Goal: Information Seeking & Learning: Compare options

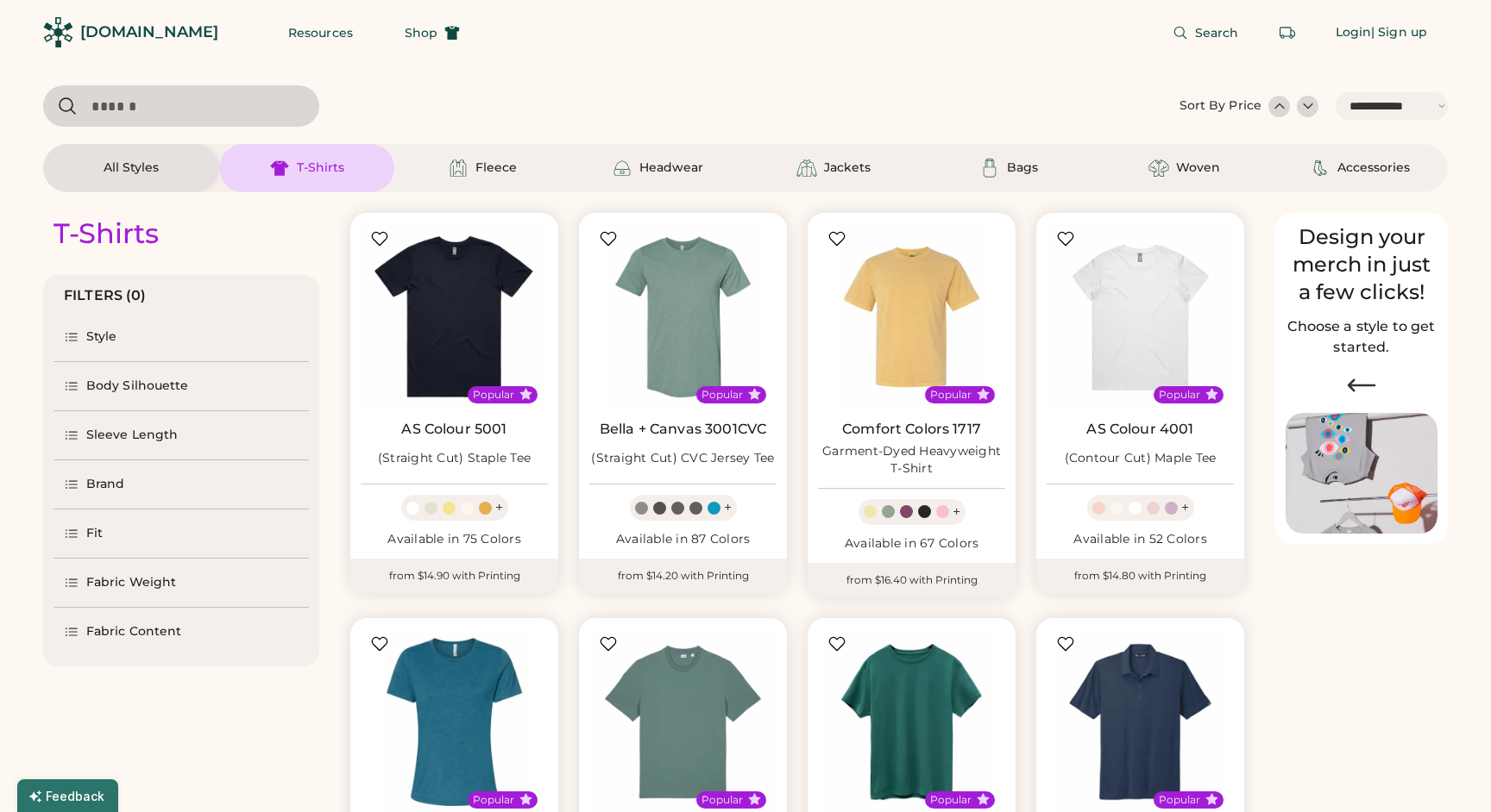
select select "*****"
select select "*"
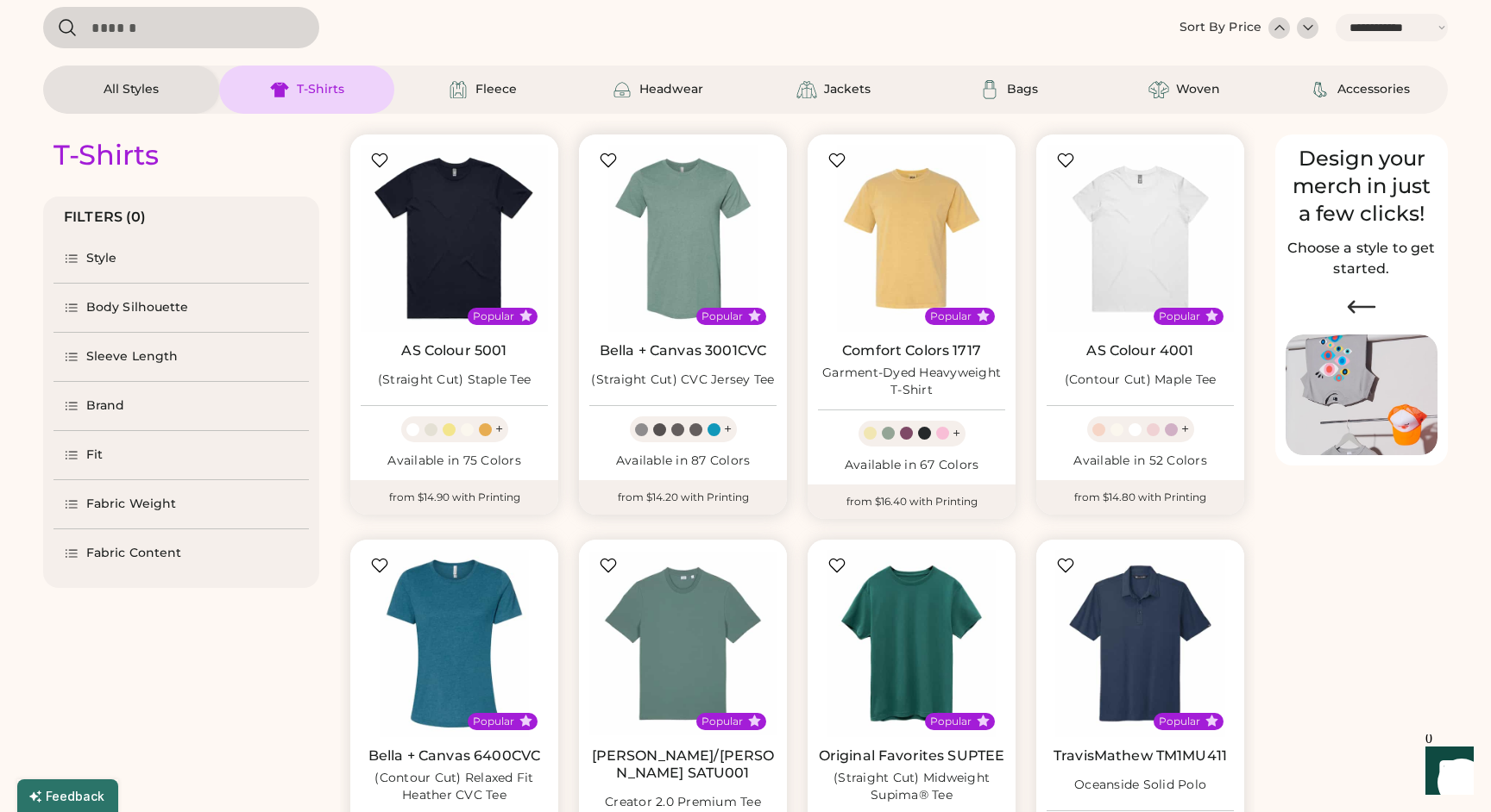
select select "*****"
select select "*"
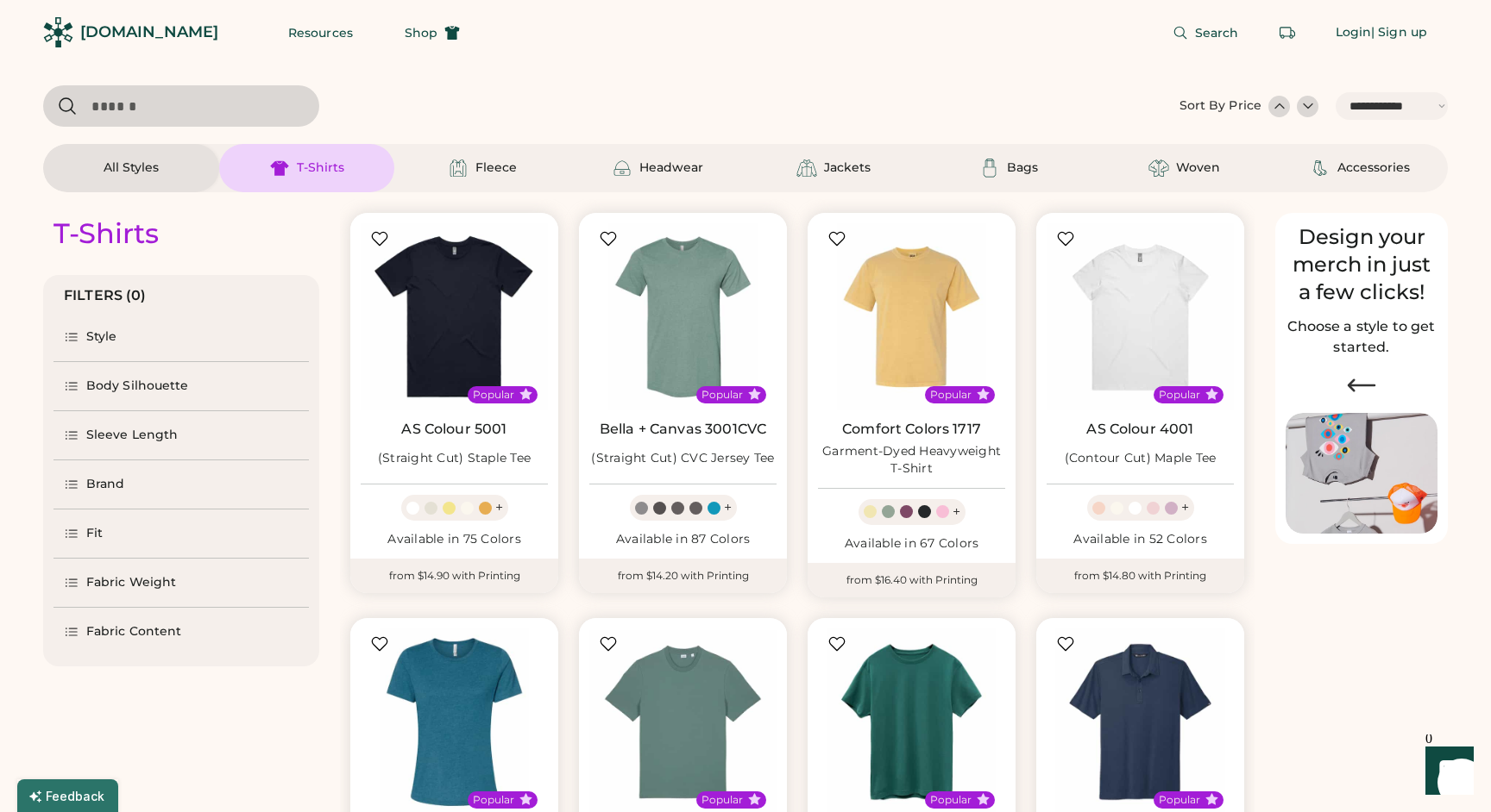
scroll to position [0, 0]
click at [151, 432] on div "Sleeve Length" at bounding box center [132, 435] width 91 height 18
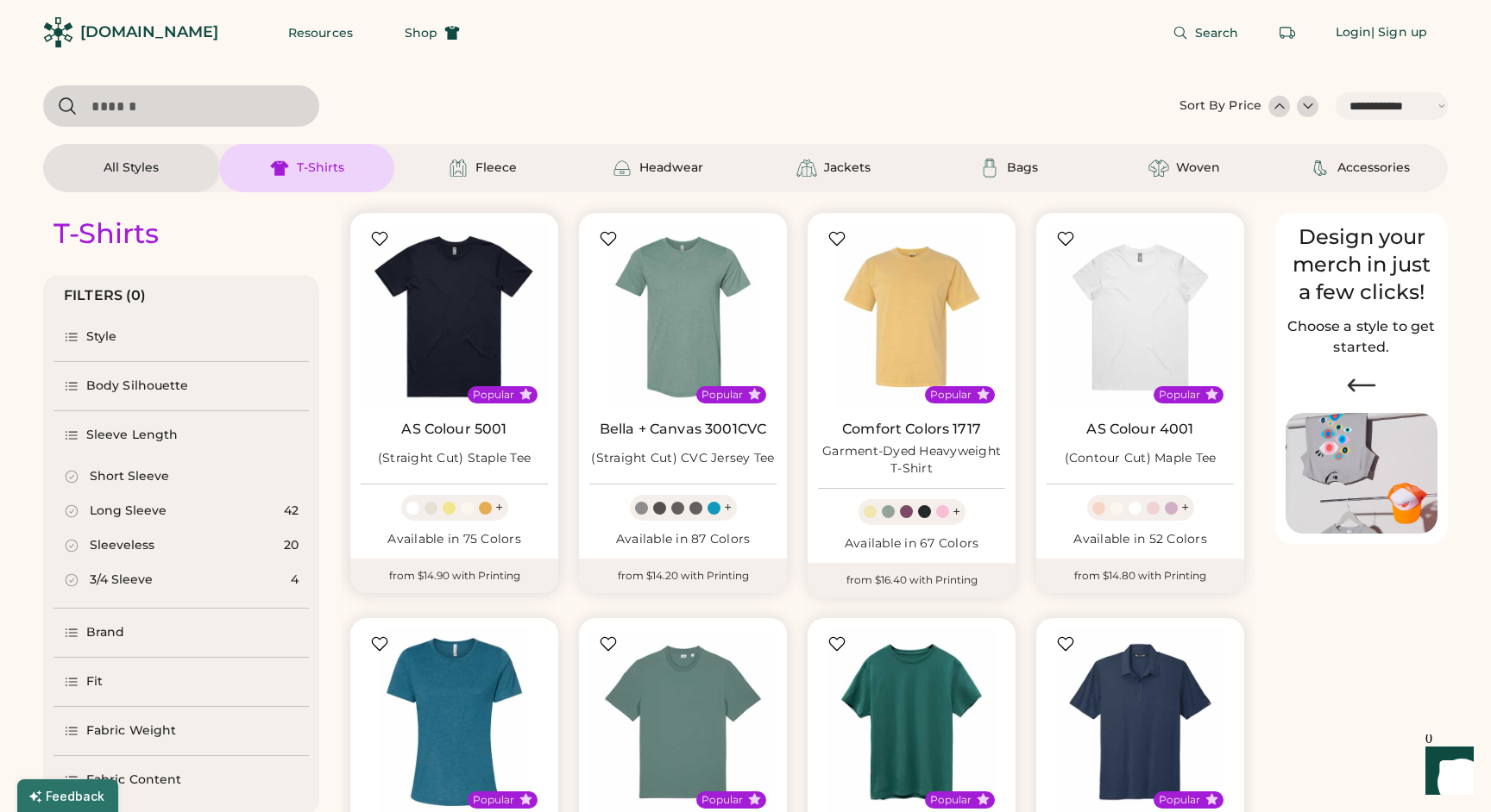
click at [413, 505] on div at bounding box center [413, 509] width 13 height 13
click at [432, 506] on div at bounding box center [431, 509] width 13 height 13
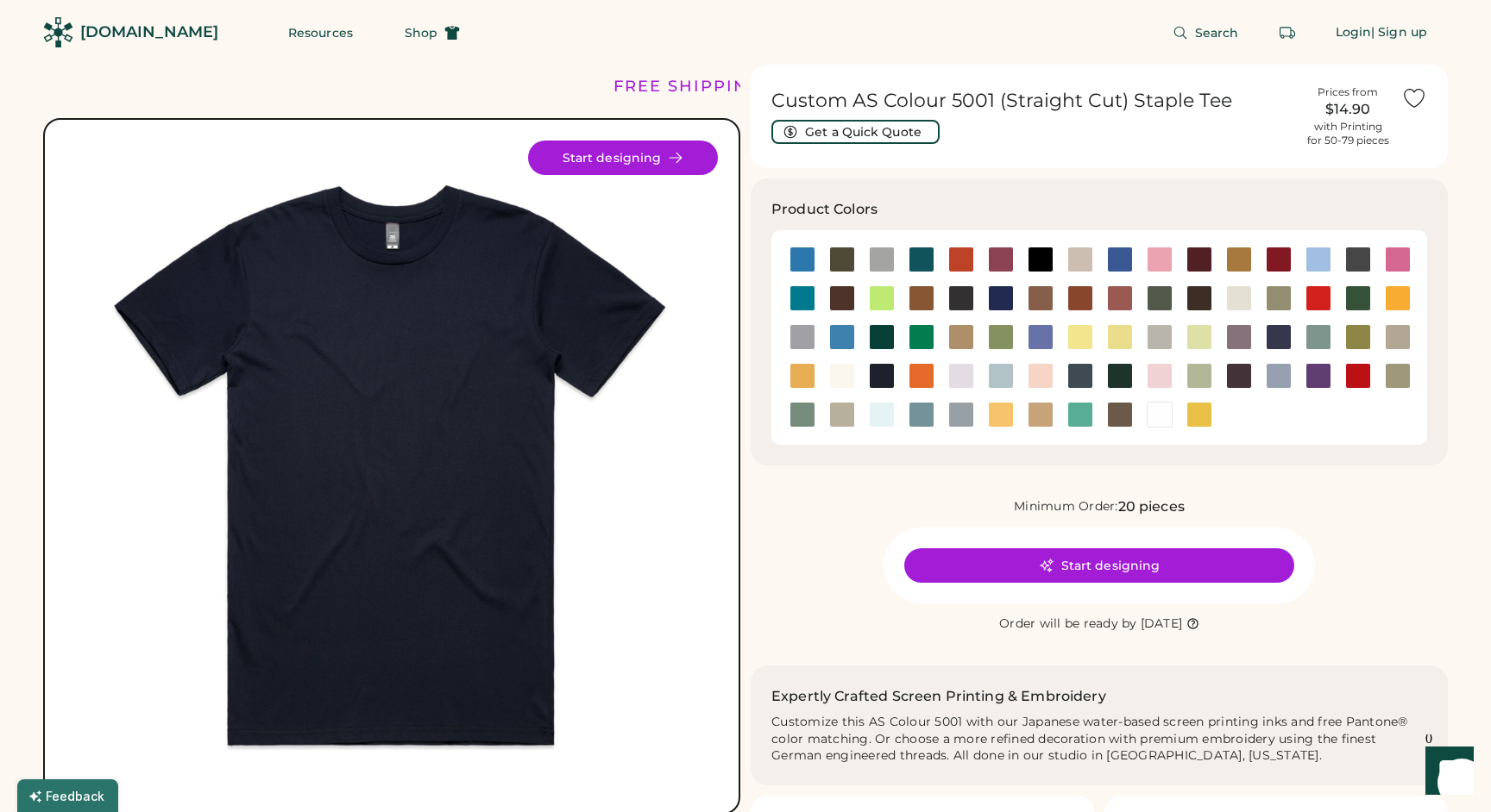
click at [534, 47] on div "Search Login | Sign up" at bounding box center [965, 32] width 967 height 65
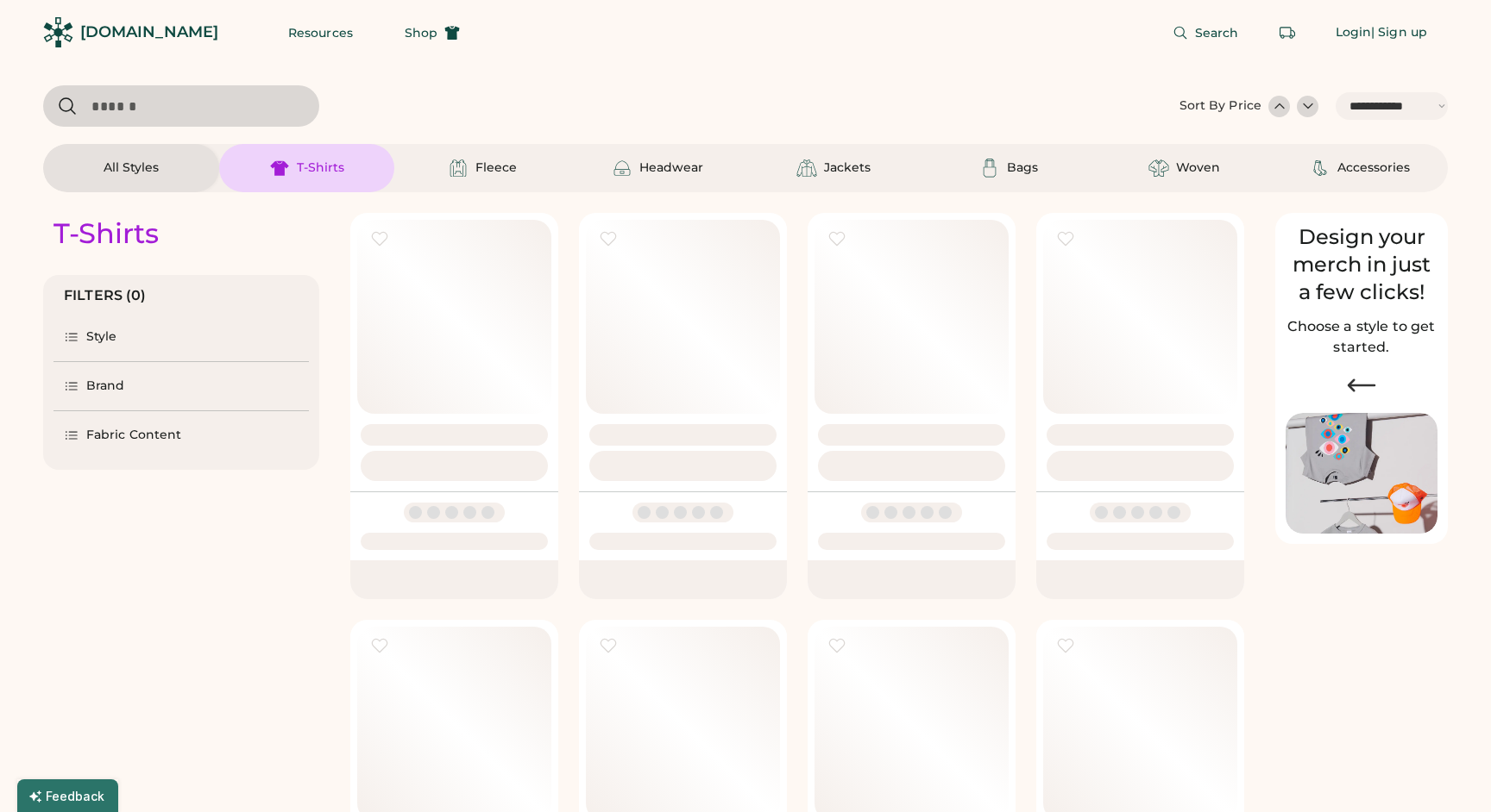
select select "*****"
select select "*"
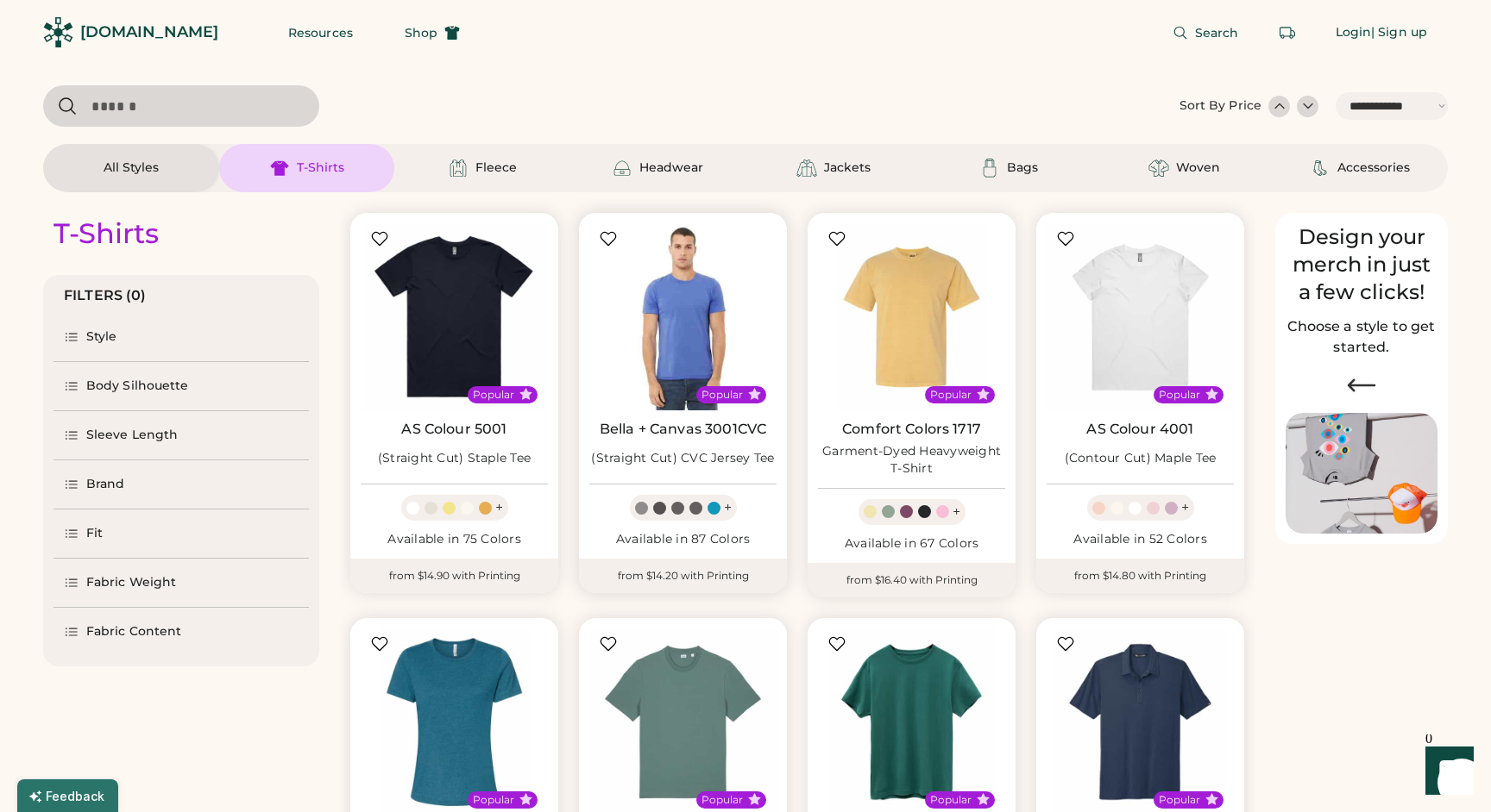
scroll to position [6, 0]
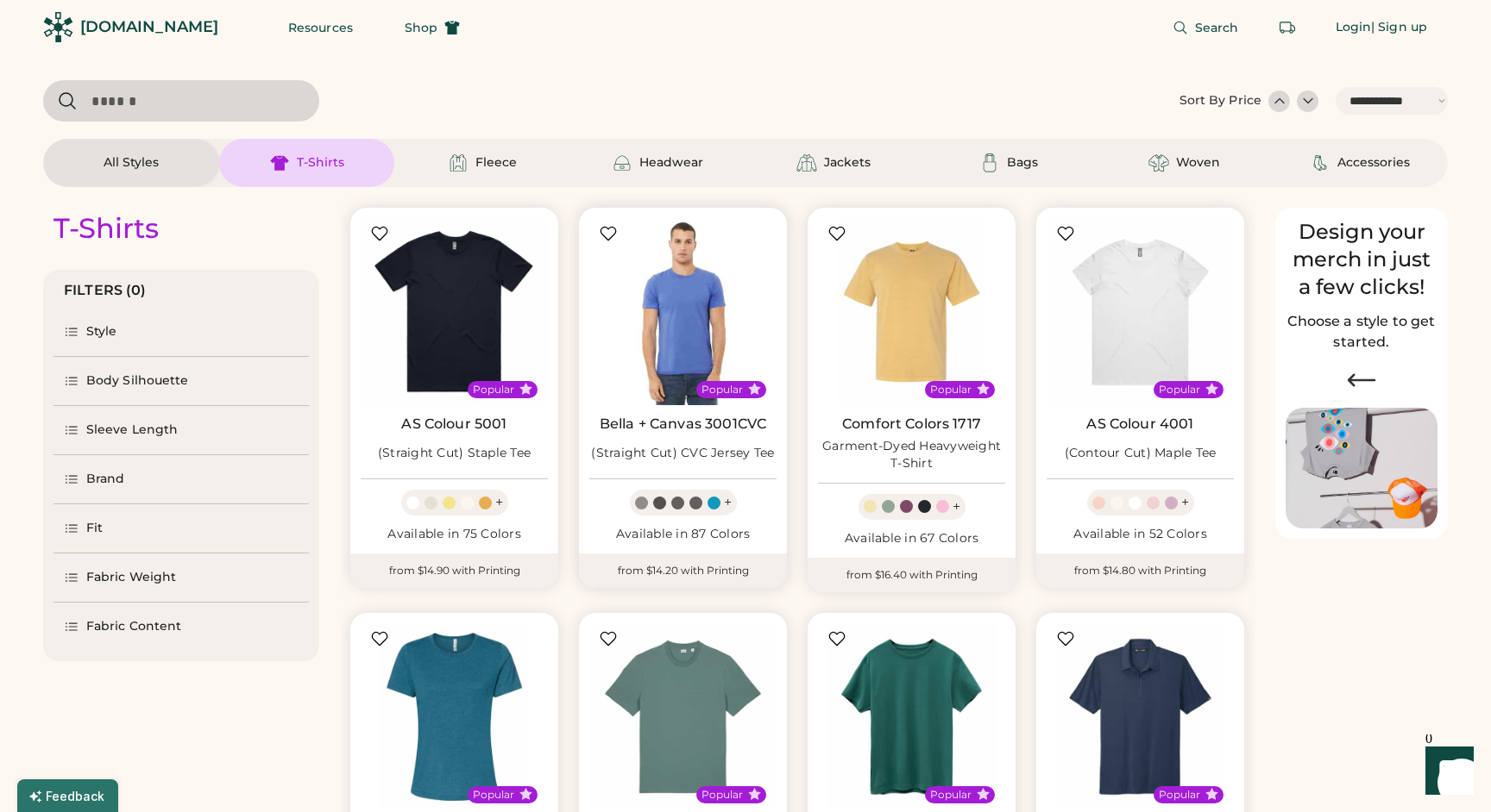
select select "*****"
select select "*"
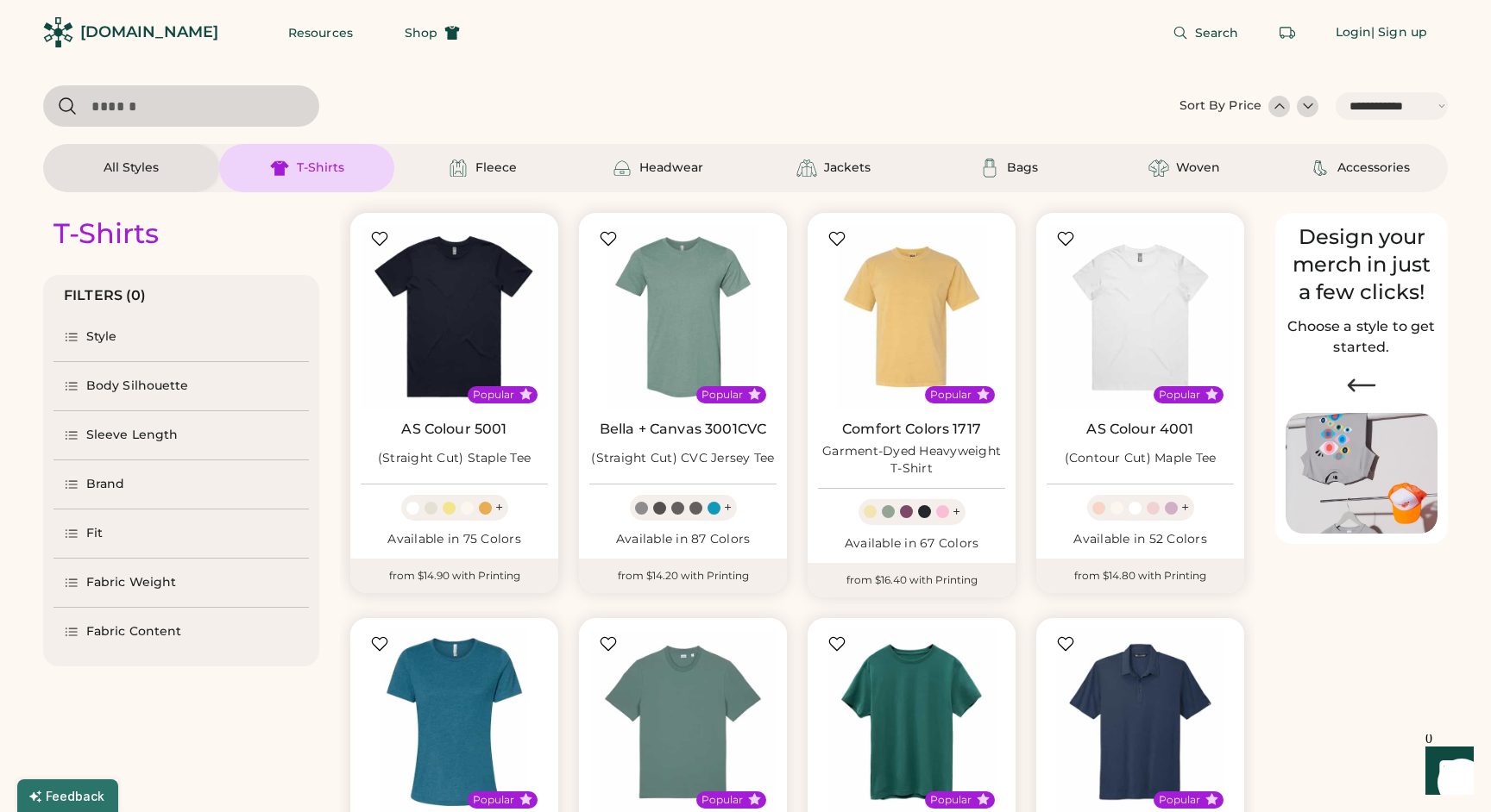
scroll to position [0, 0]
click at [125, 166] on div "All Styles" at bounding box center [131, 168] width 55 height 18
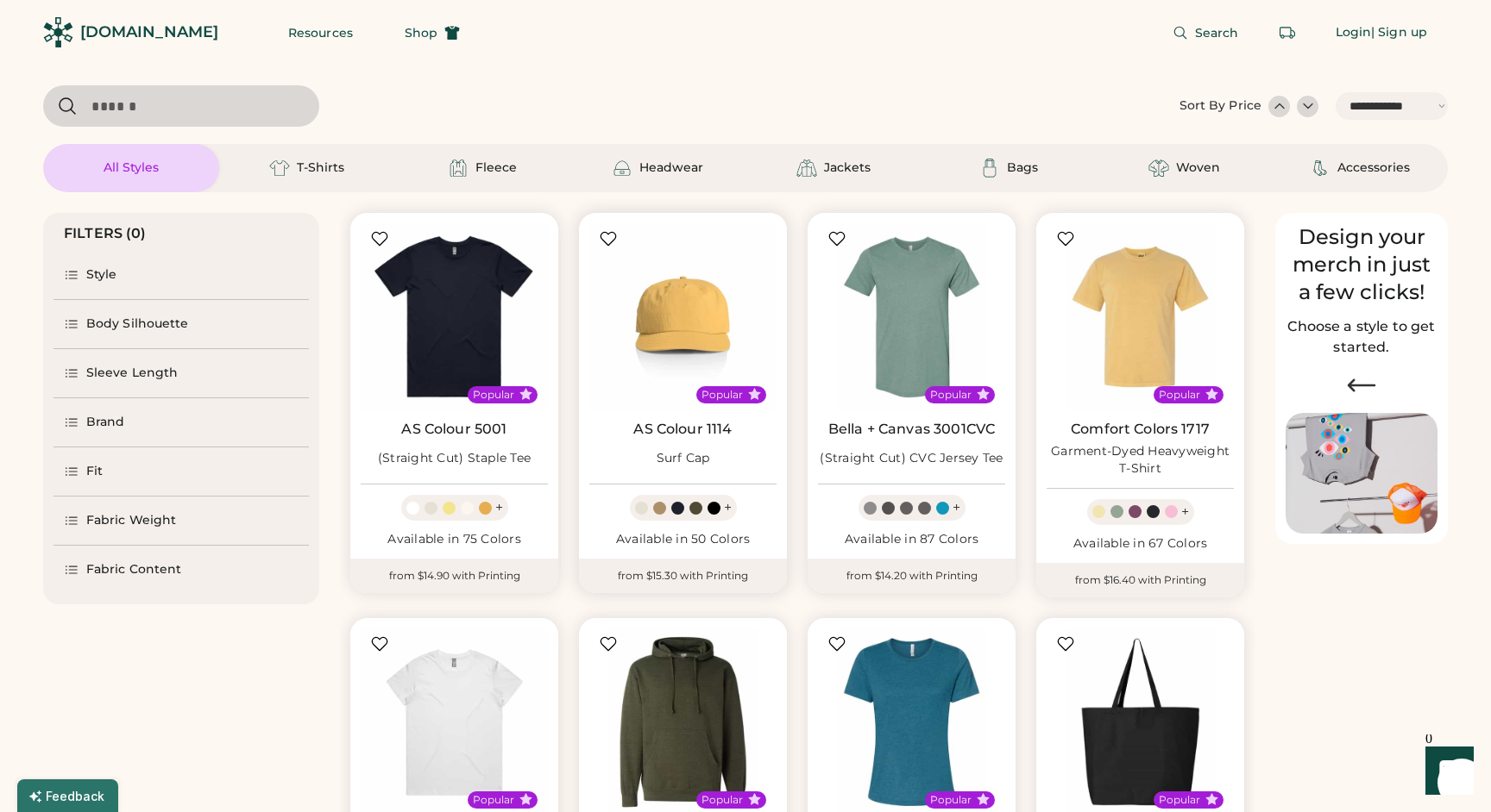
click at [640, 511] on div at bounding box center [642, 509] width 13 height 13
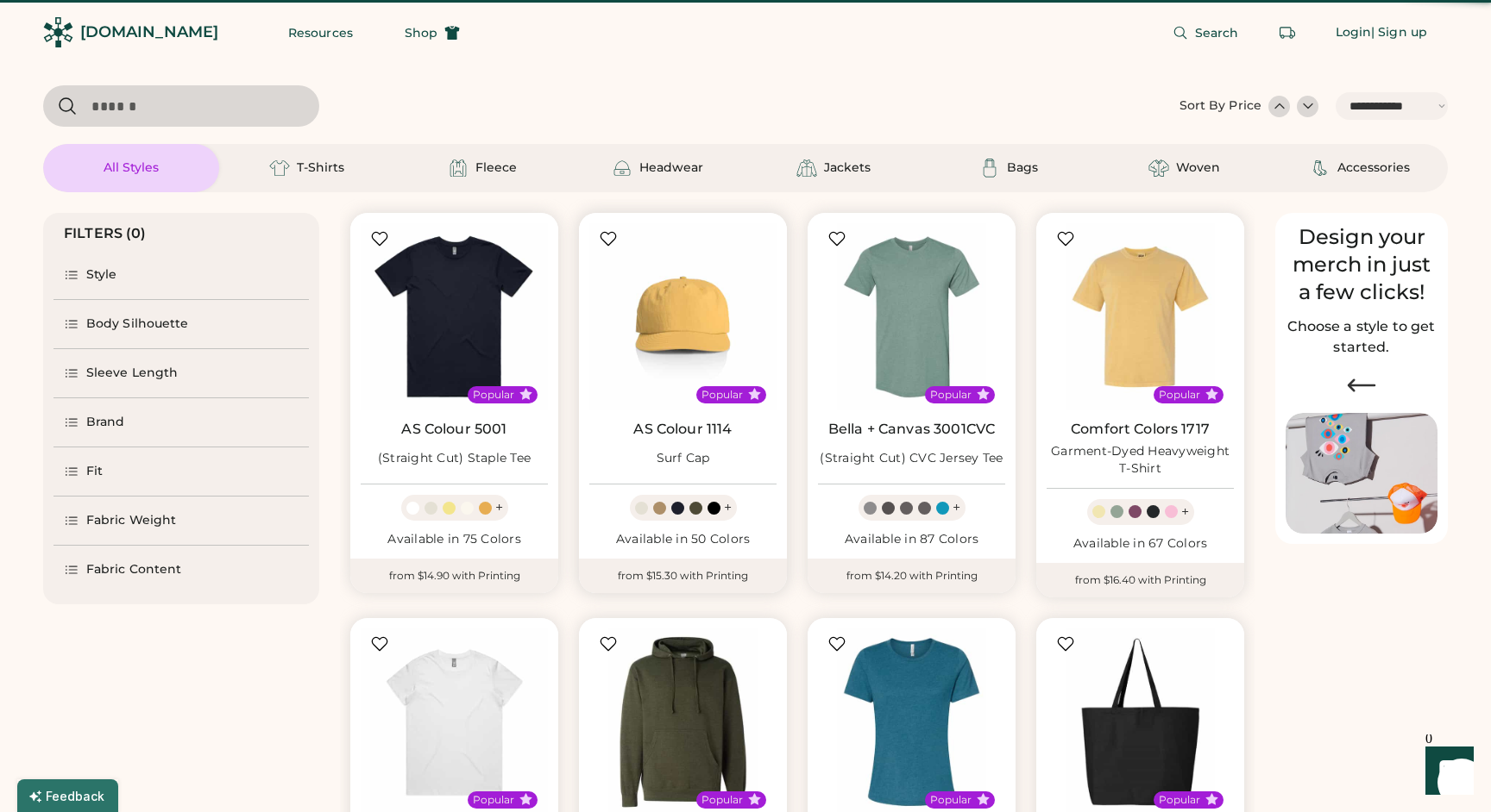
click at [640, 505] on div at bounding box center [642, 509] width 13 height 13
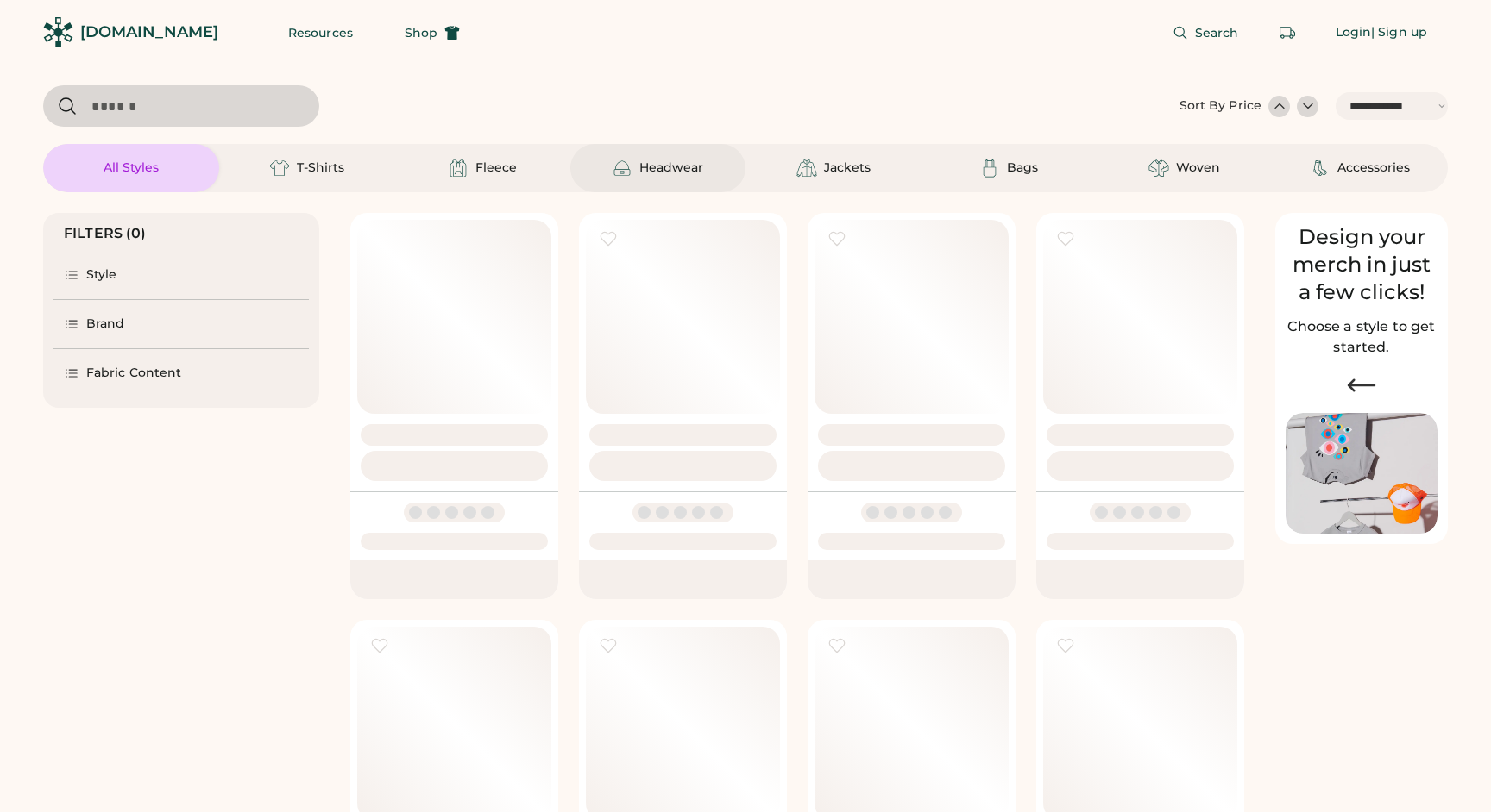
select select "*****"
select select "*"
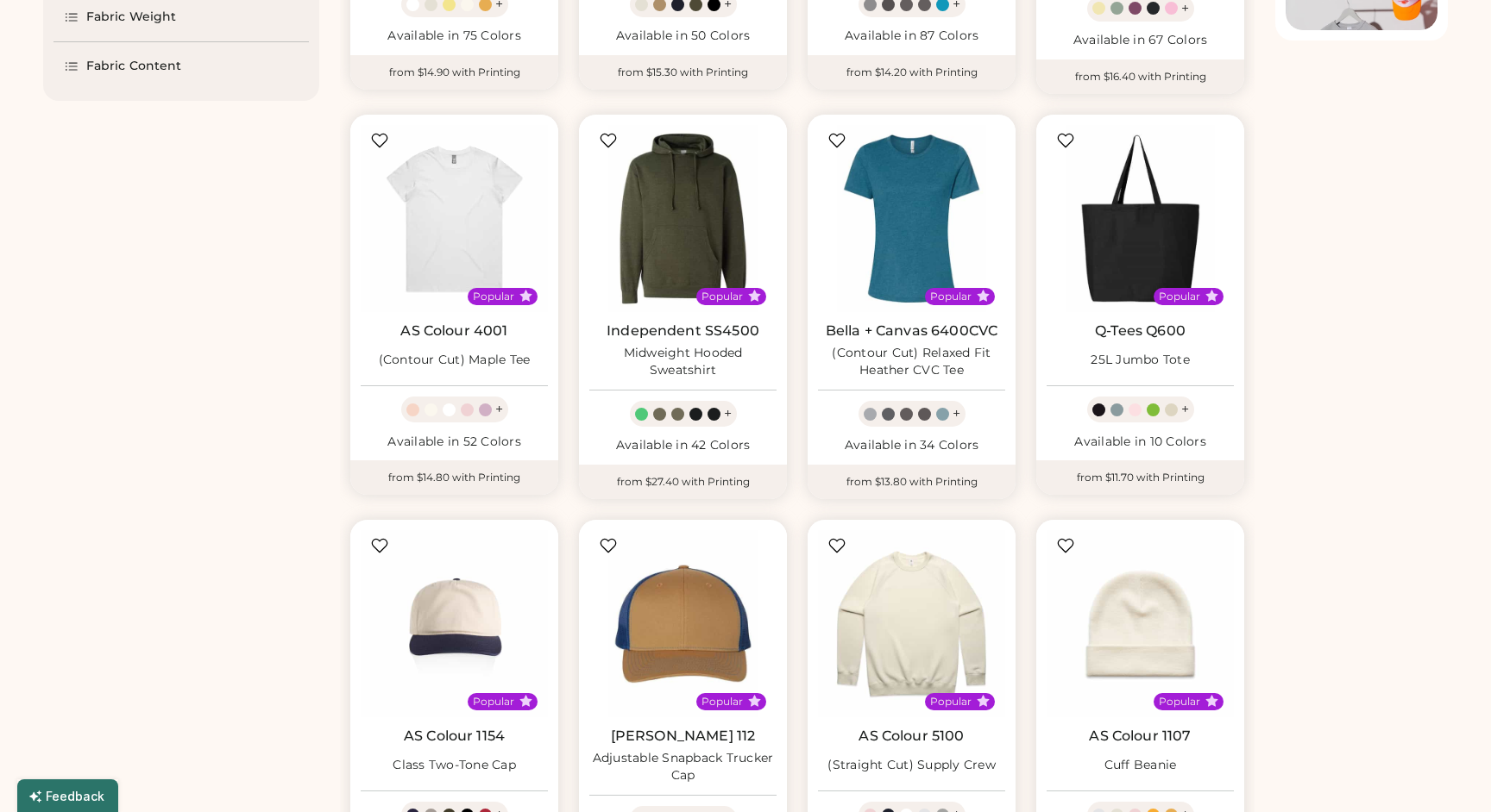
select select "*****"
select select "*"
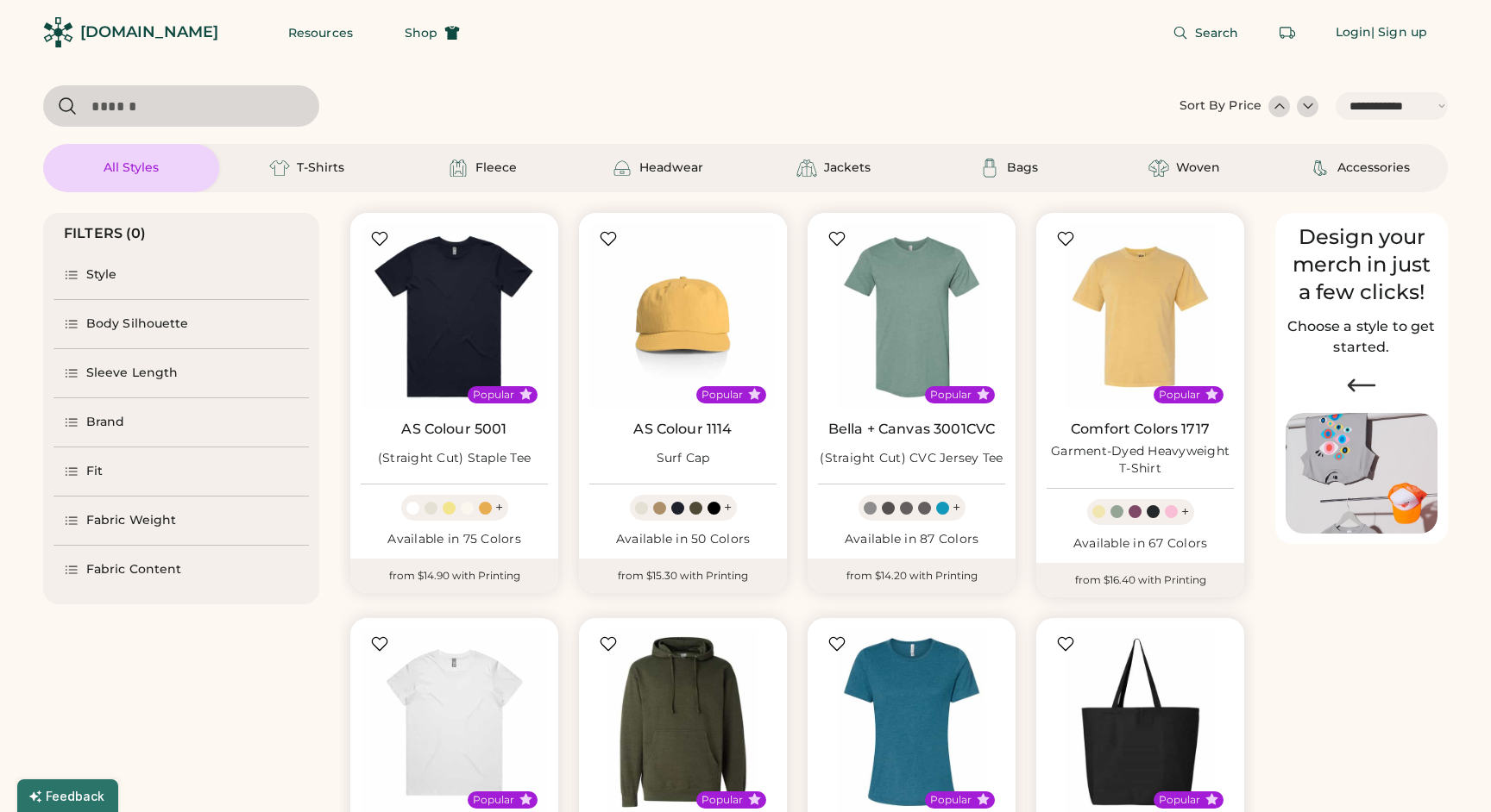
select select "*****"
select select "*"
click at [1008, 173] on div "Bags" at bounding box center [1021, 168] width 31 height 18
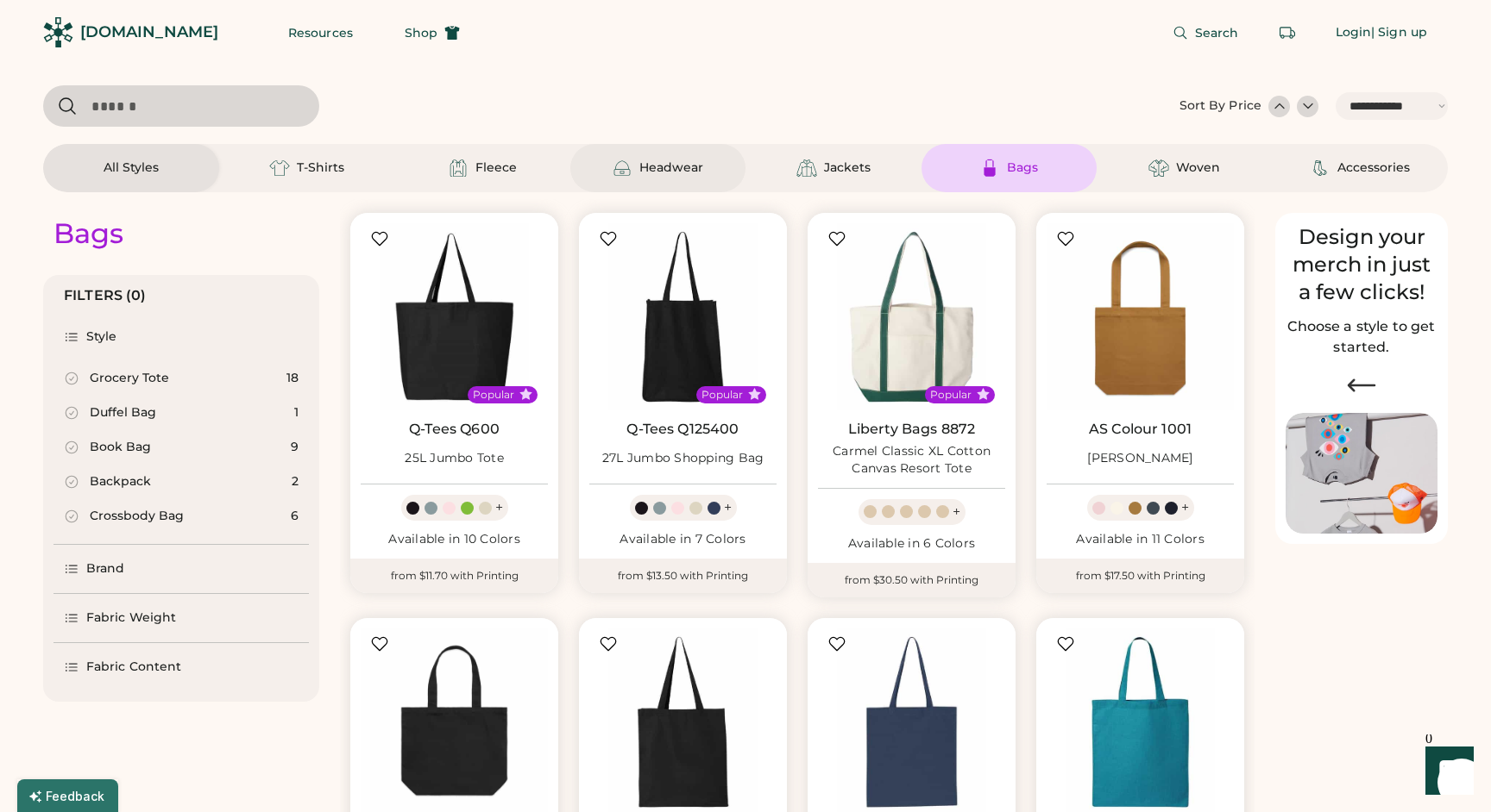
click at [678, 167] on div "Headwear" at bounding box center [671, 168] width 64 height 18
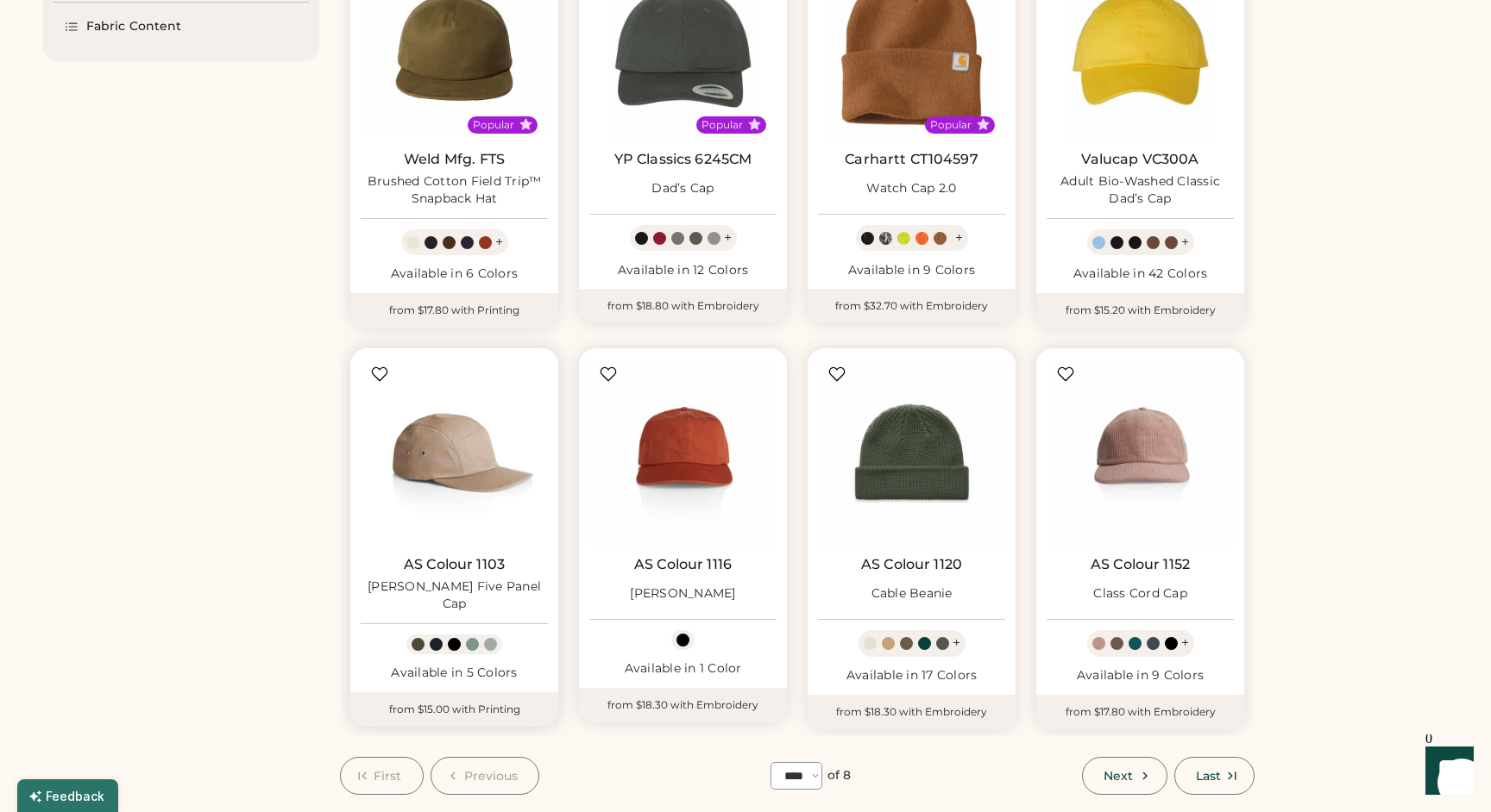
scroll to position [682, 0]
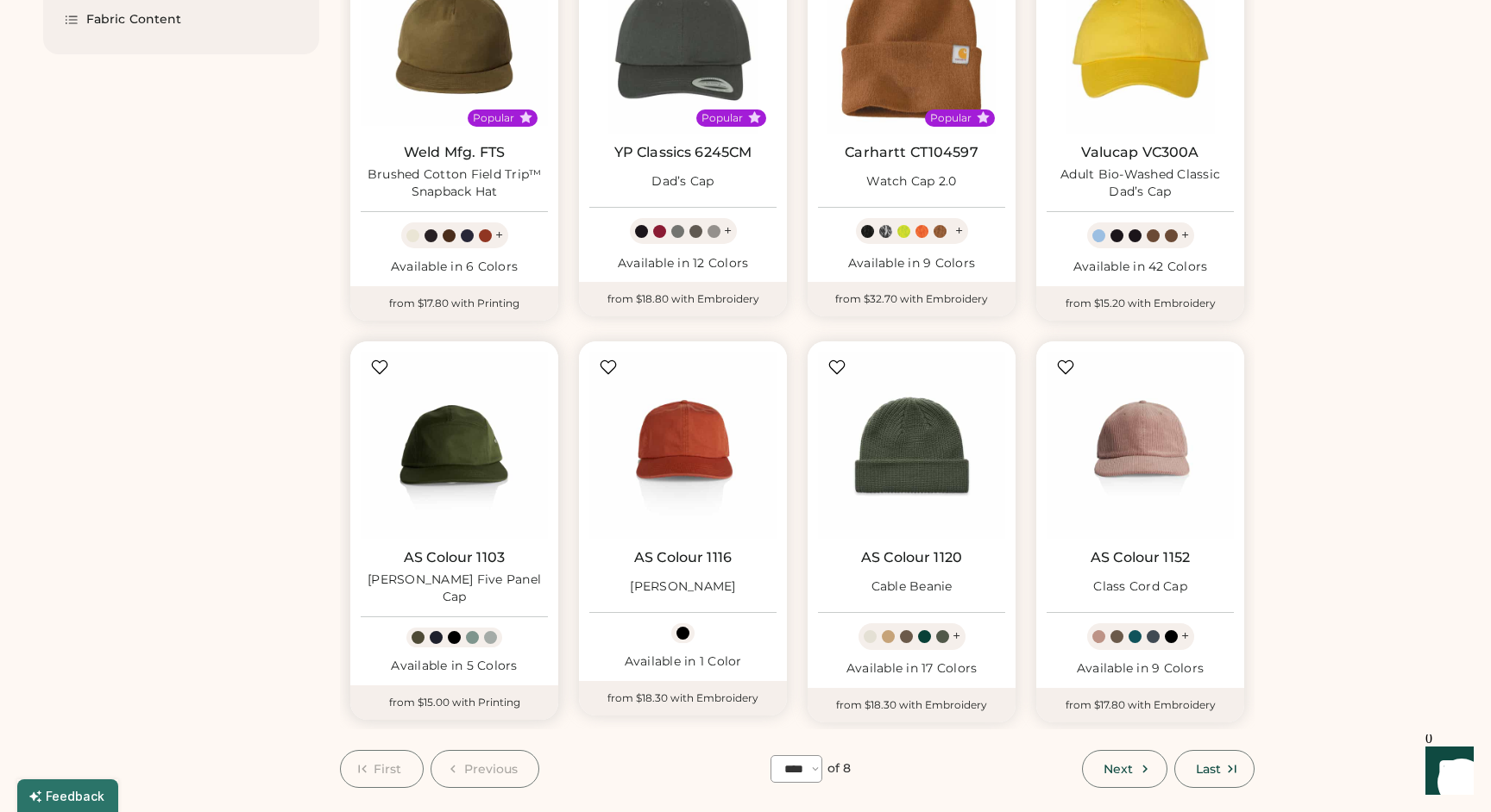
click at [478, 631] on div at bounding box center [473, 638] width 13 height 13
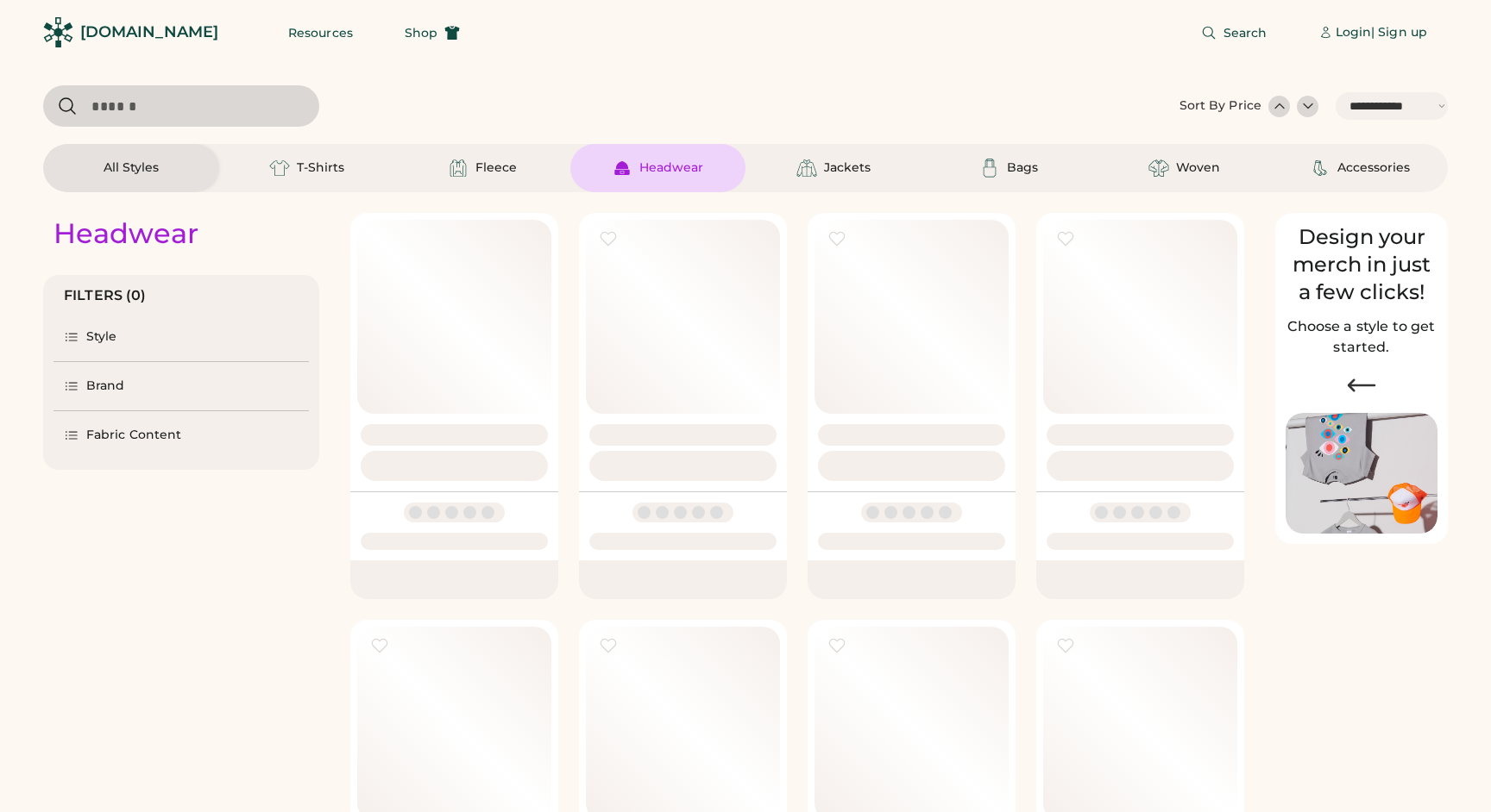
select select "*****"
select select "*"
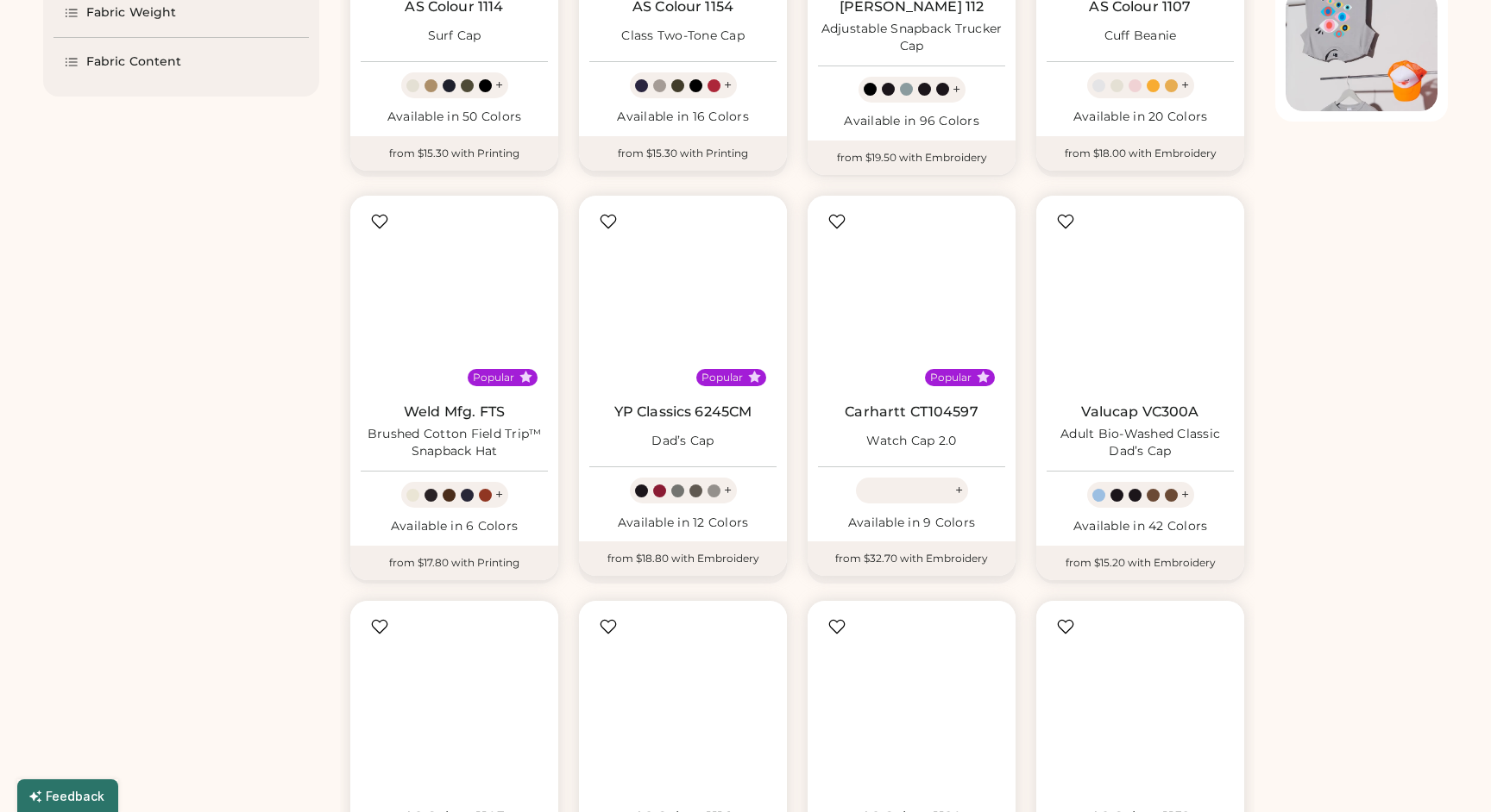
scroll to position [422, 0]
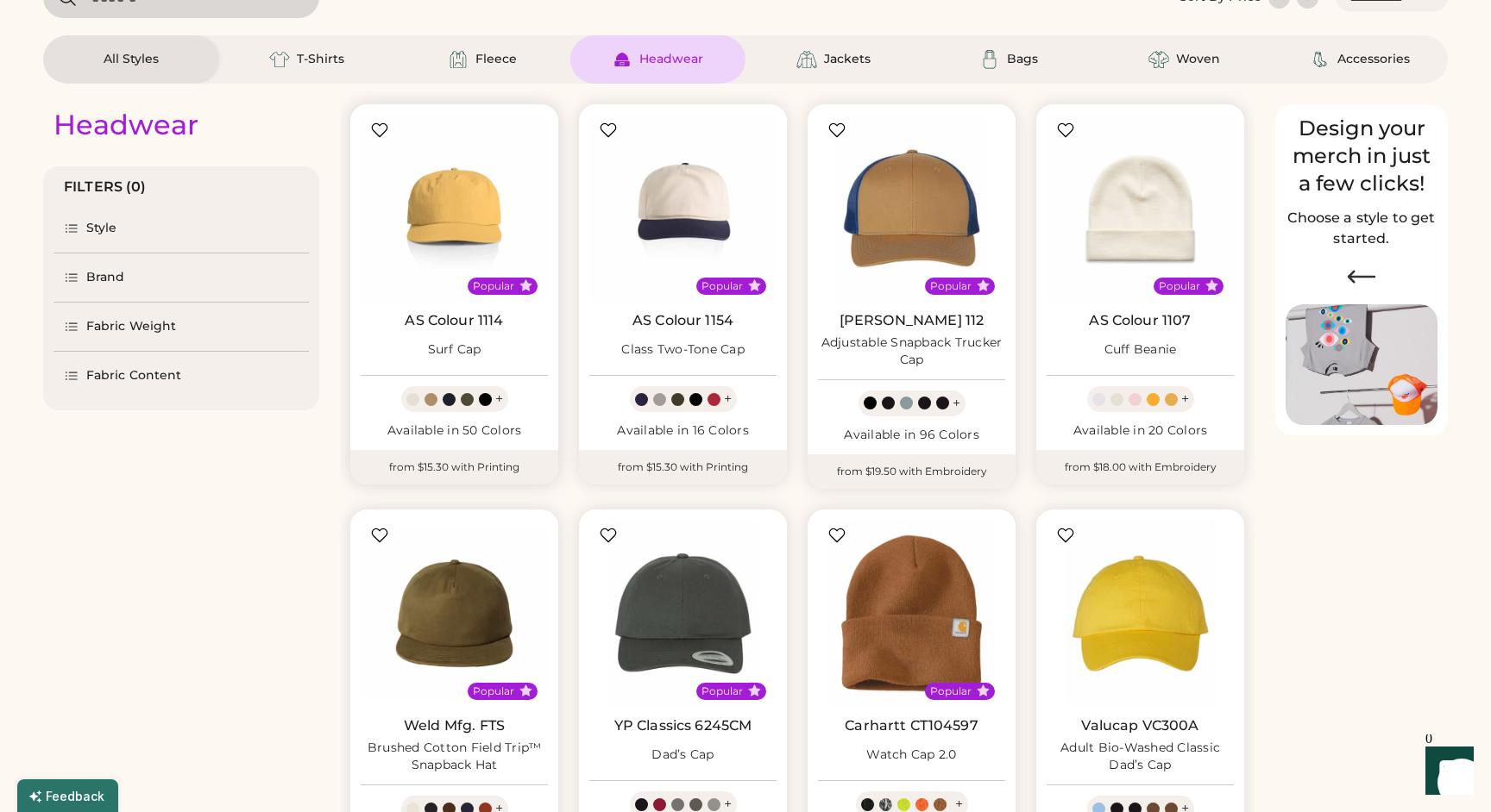
scroll to position [199, 0]
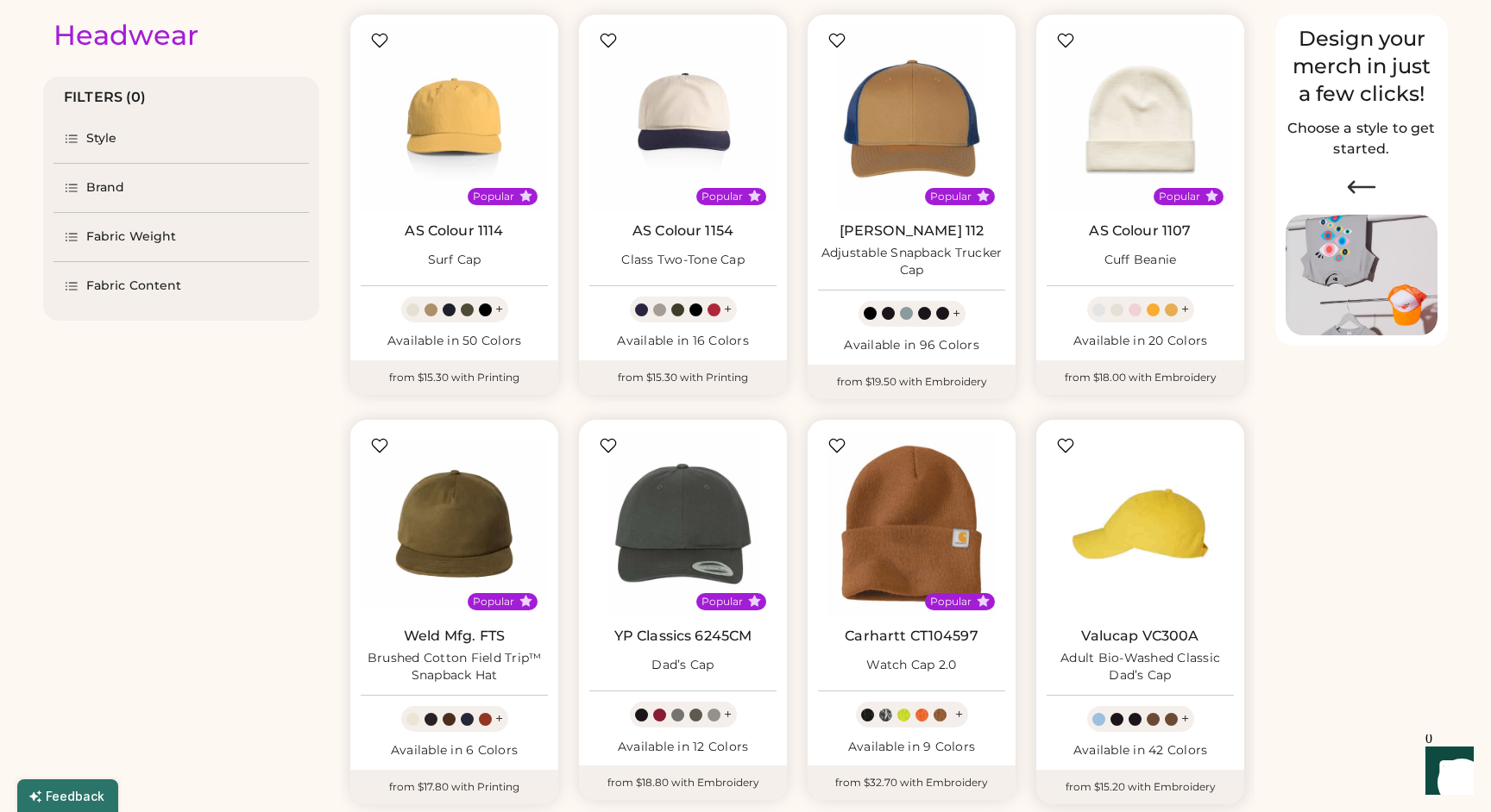
click at [1170, 520] on img at bounding box center [1140, 524] width 188 height 187
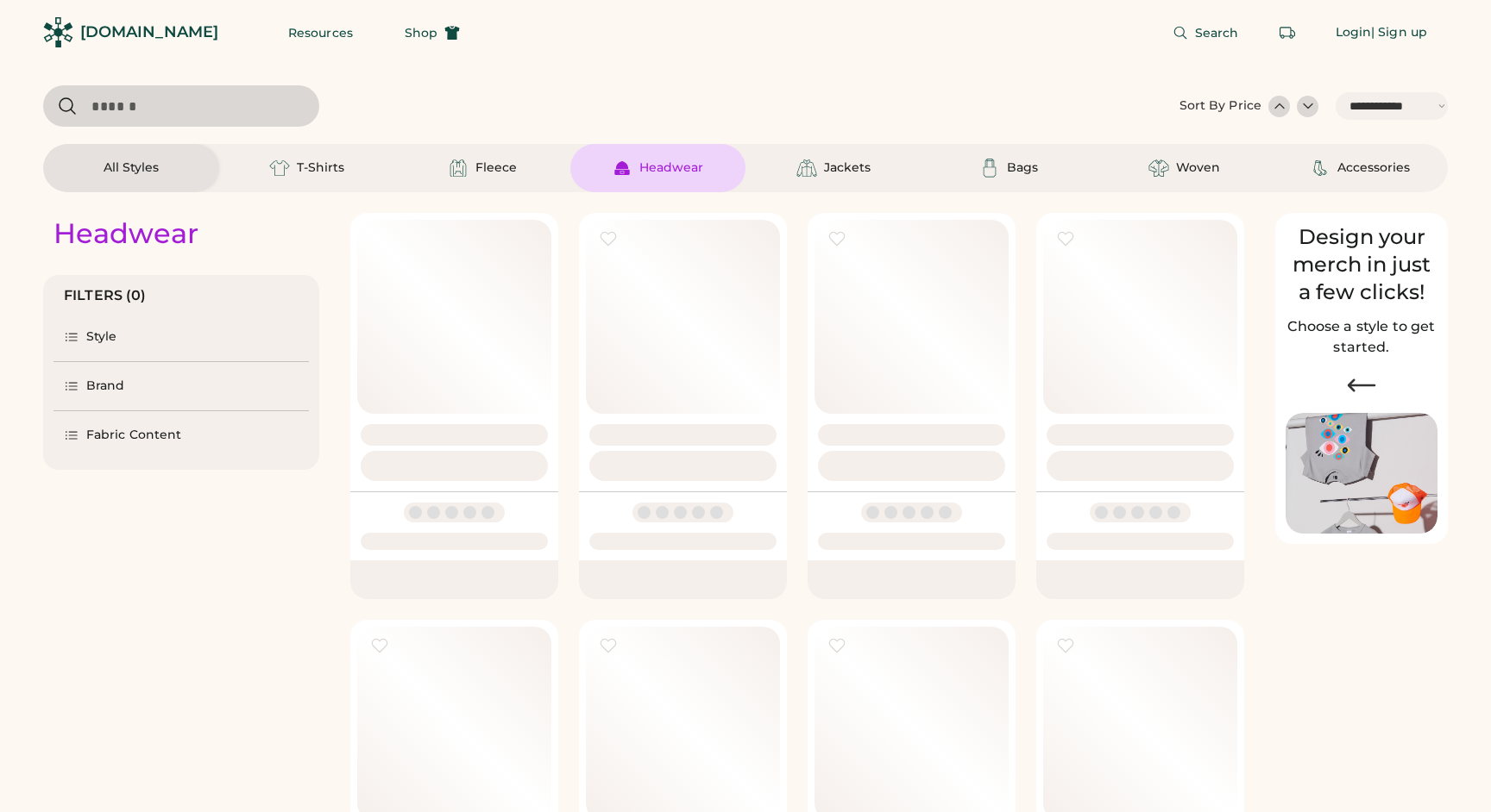
select select "*****"
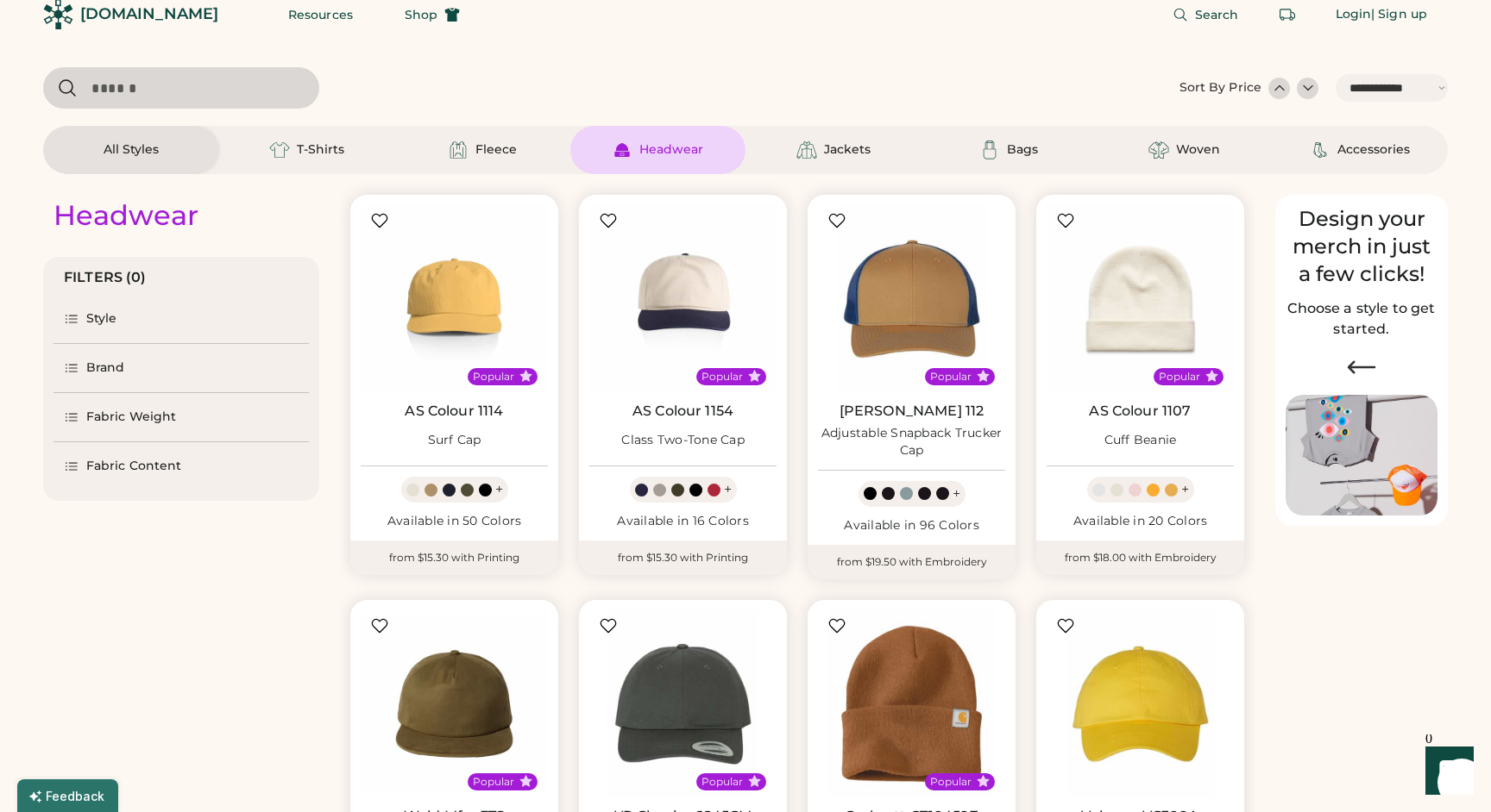
scroll to position [8, 0]
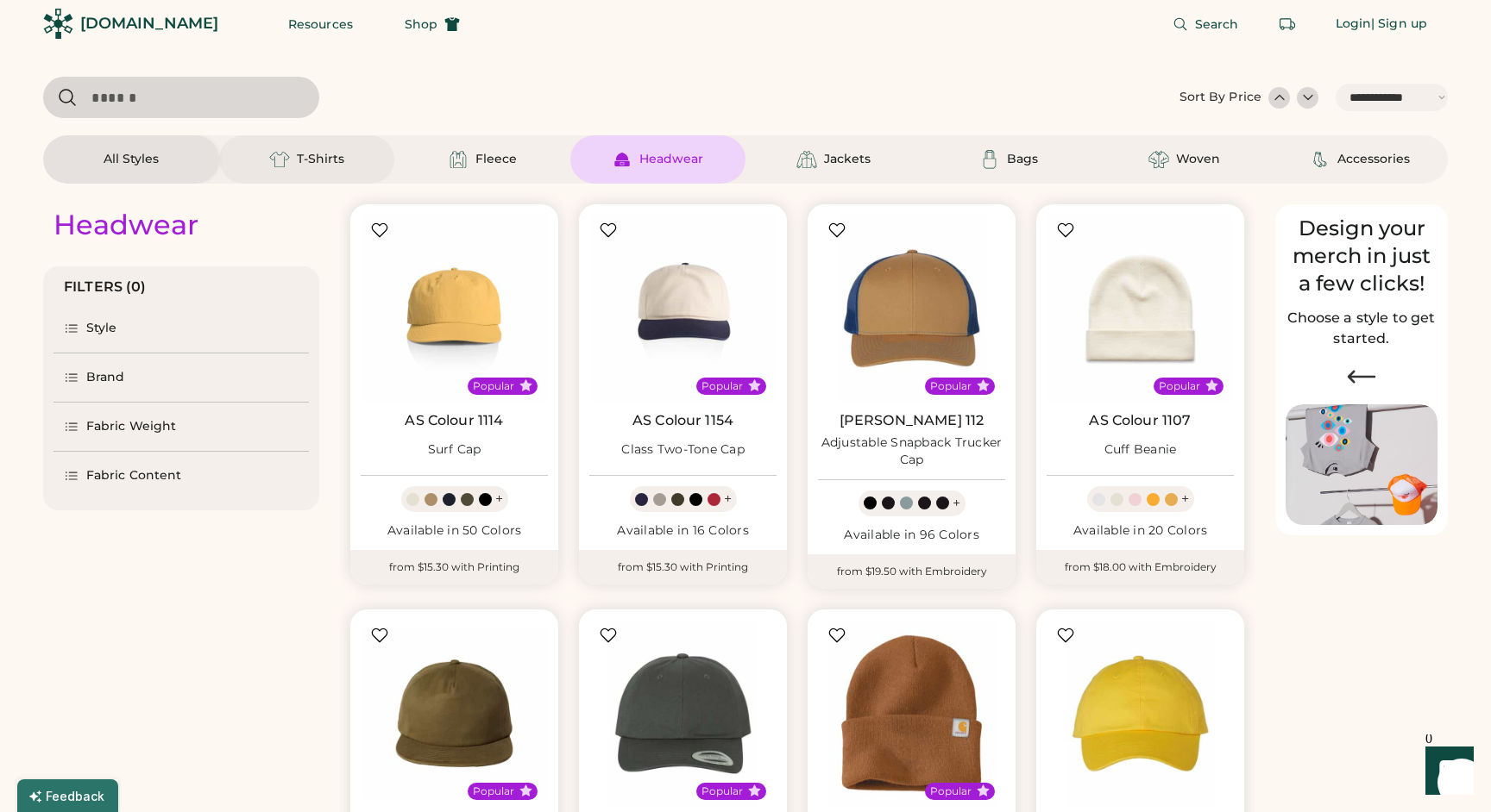
click at [297, 164] on div "T-Shirts" at bounding box center [320, 160] width 47 height 18
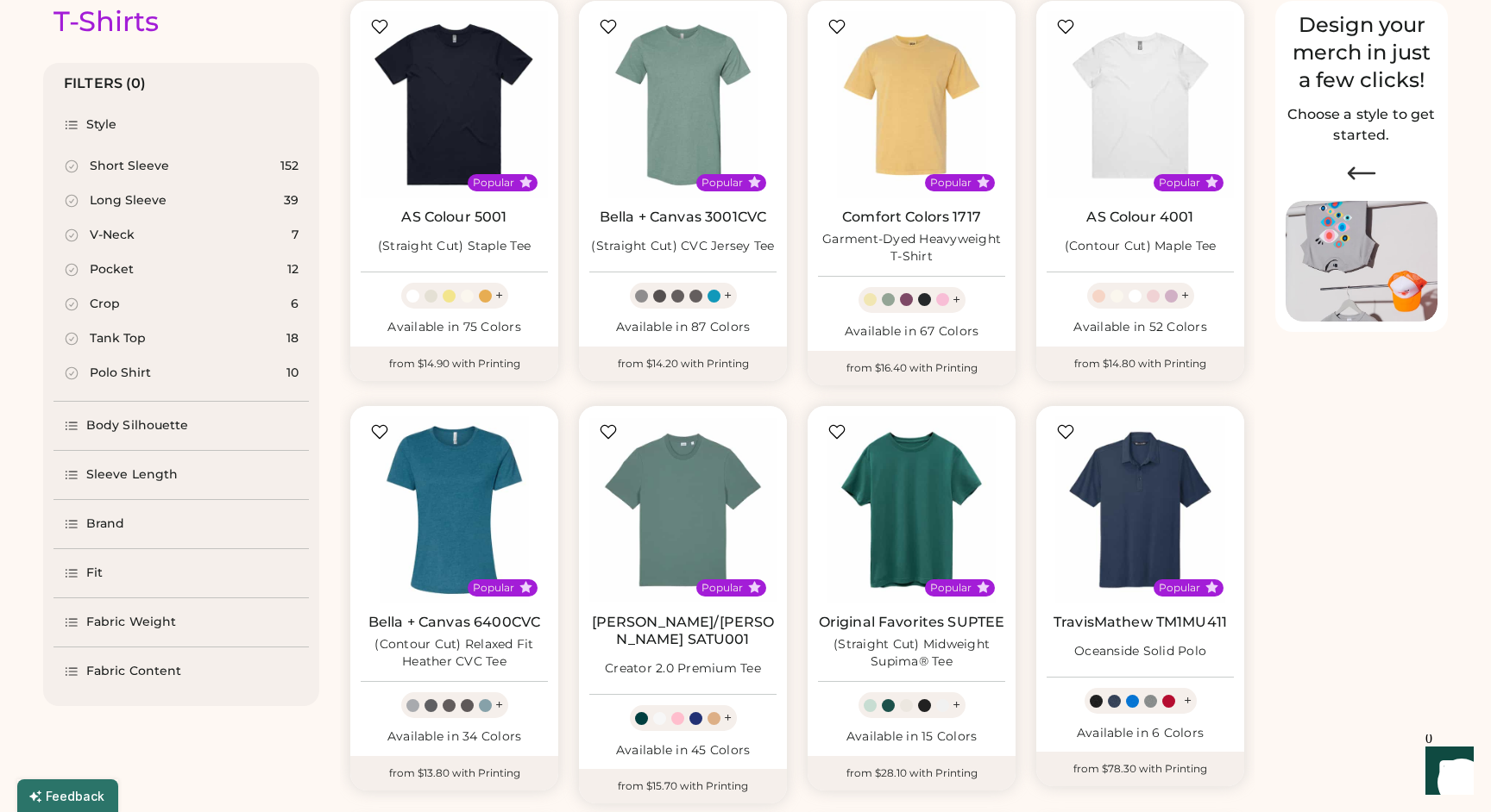
scroll to position [224, 0]
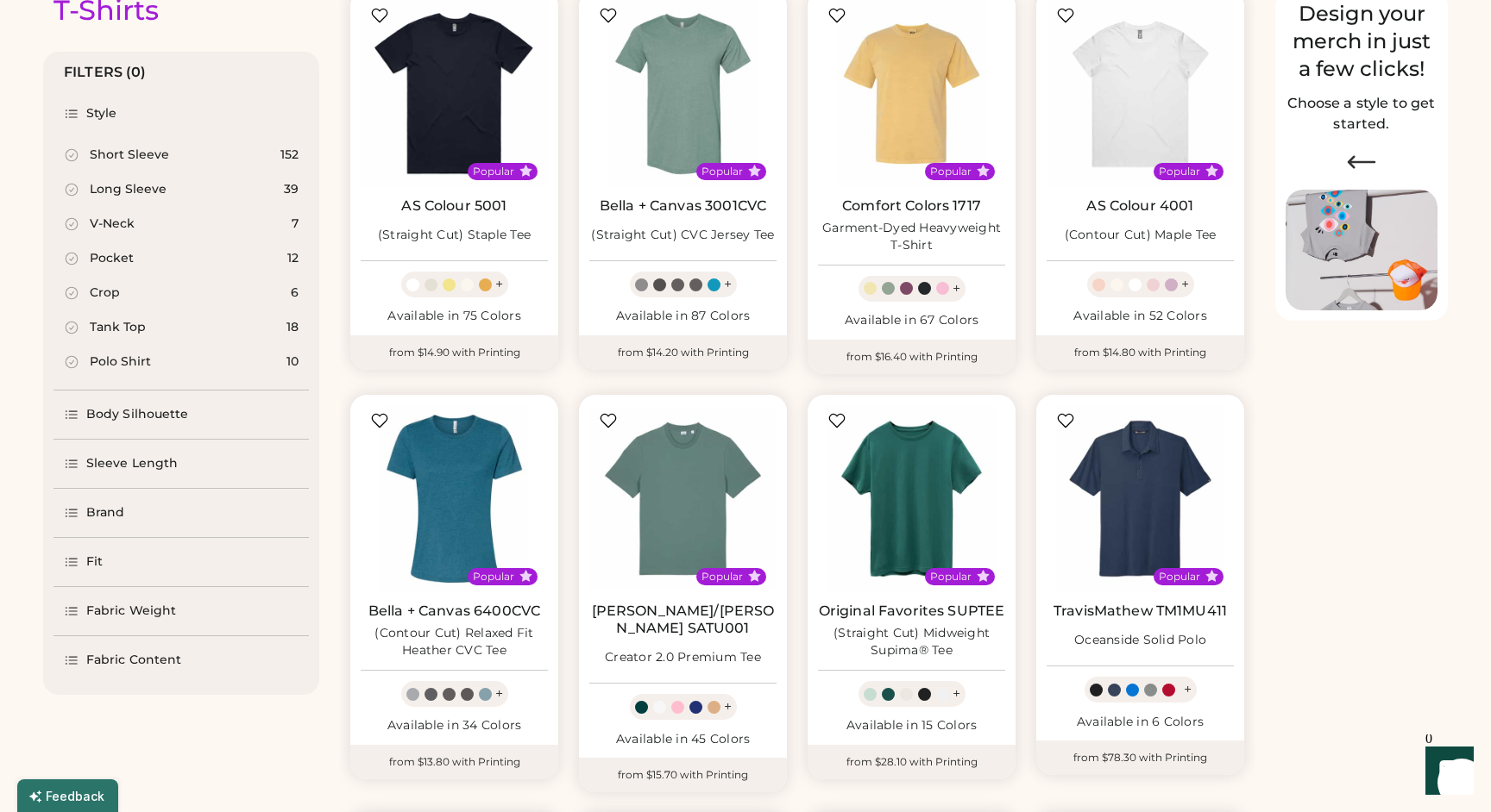
click at [110, 461] on div "Sleeve Length" at bounding box center [132, 464] width 91 height 18
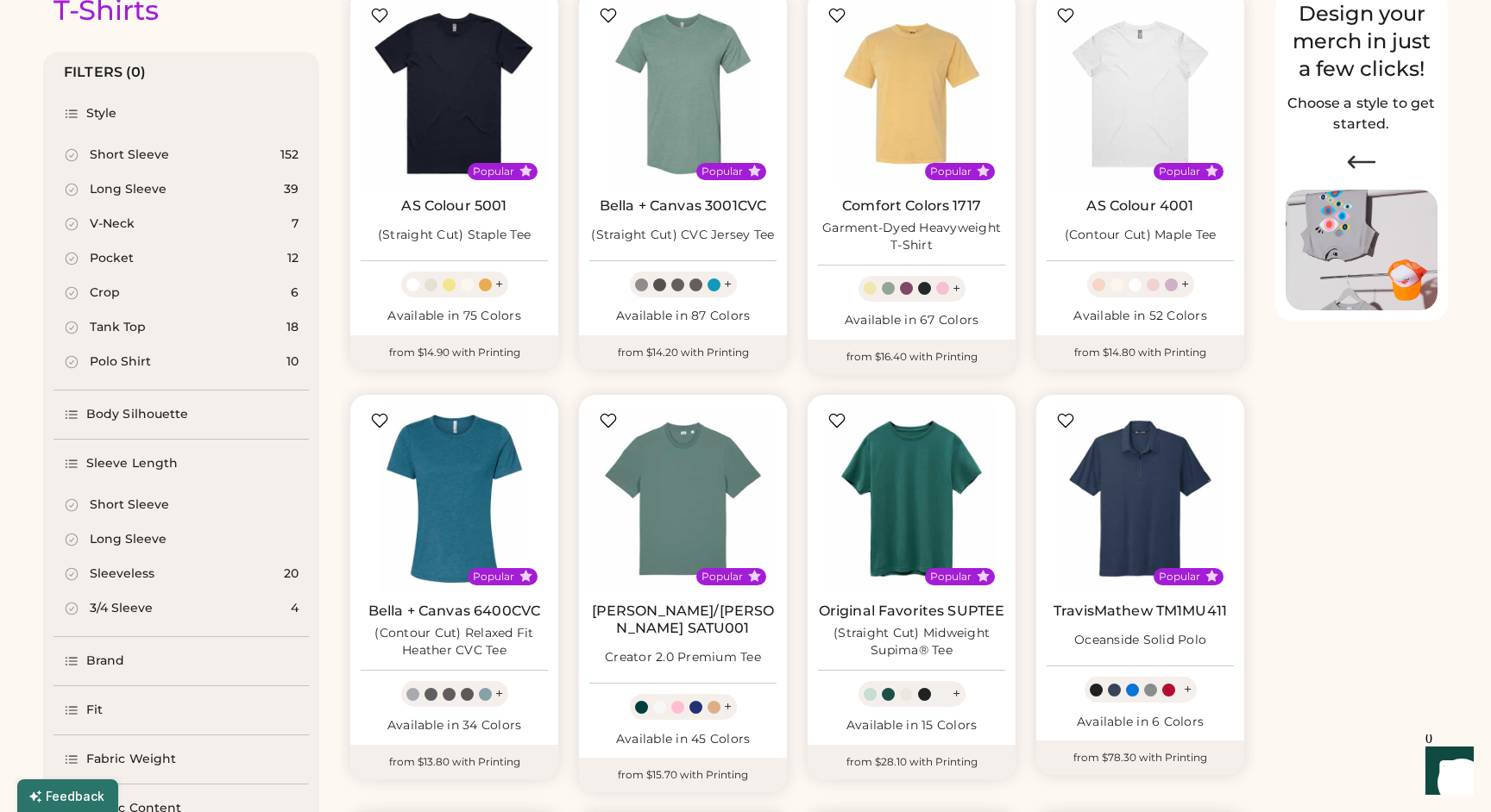
click at [113, 544] on div "Long Sleeve" at bounding box center [128, 539] width 77 height 18
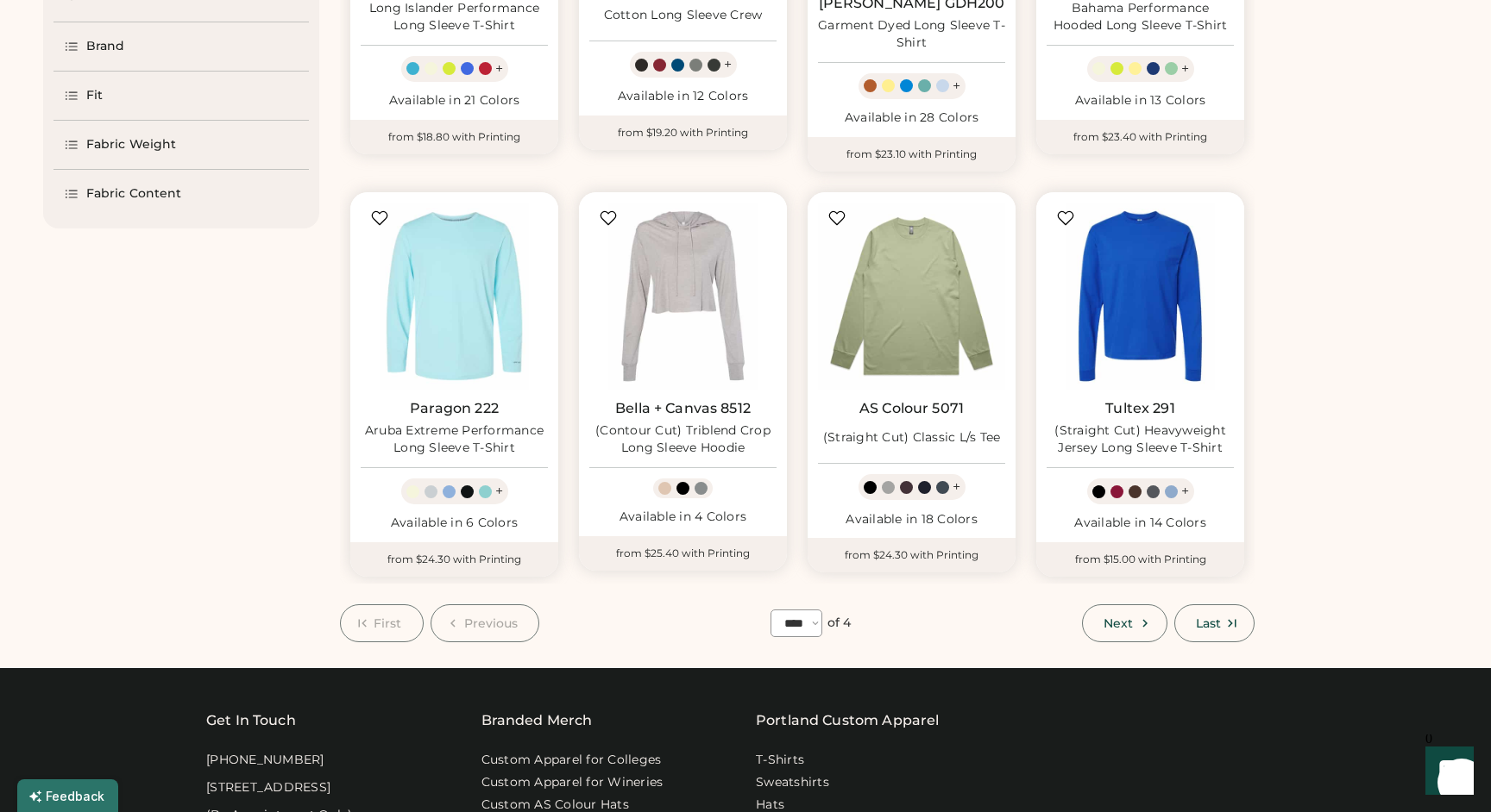
scroll to position [869, 0]
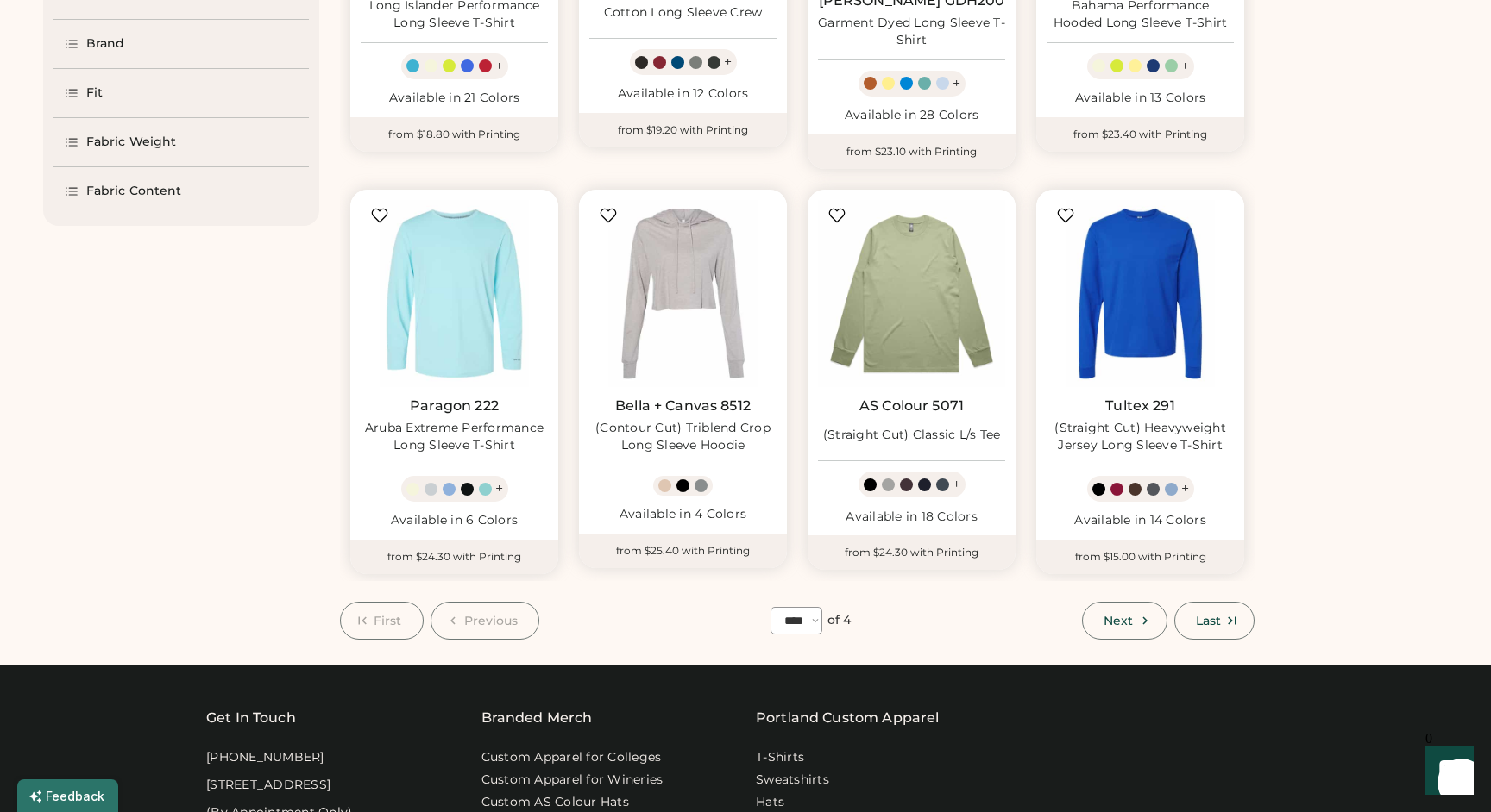
click at [1216, 615] on span "Last" at bounding box center [1208, 621] width 25 height 12
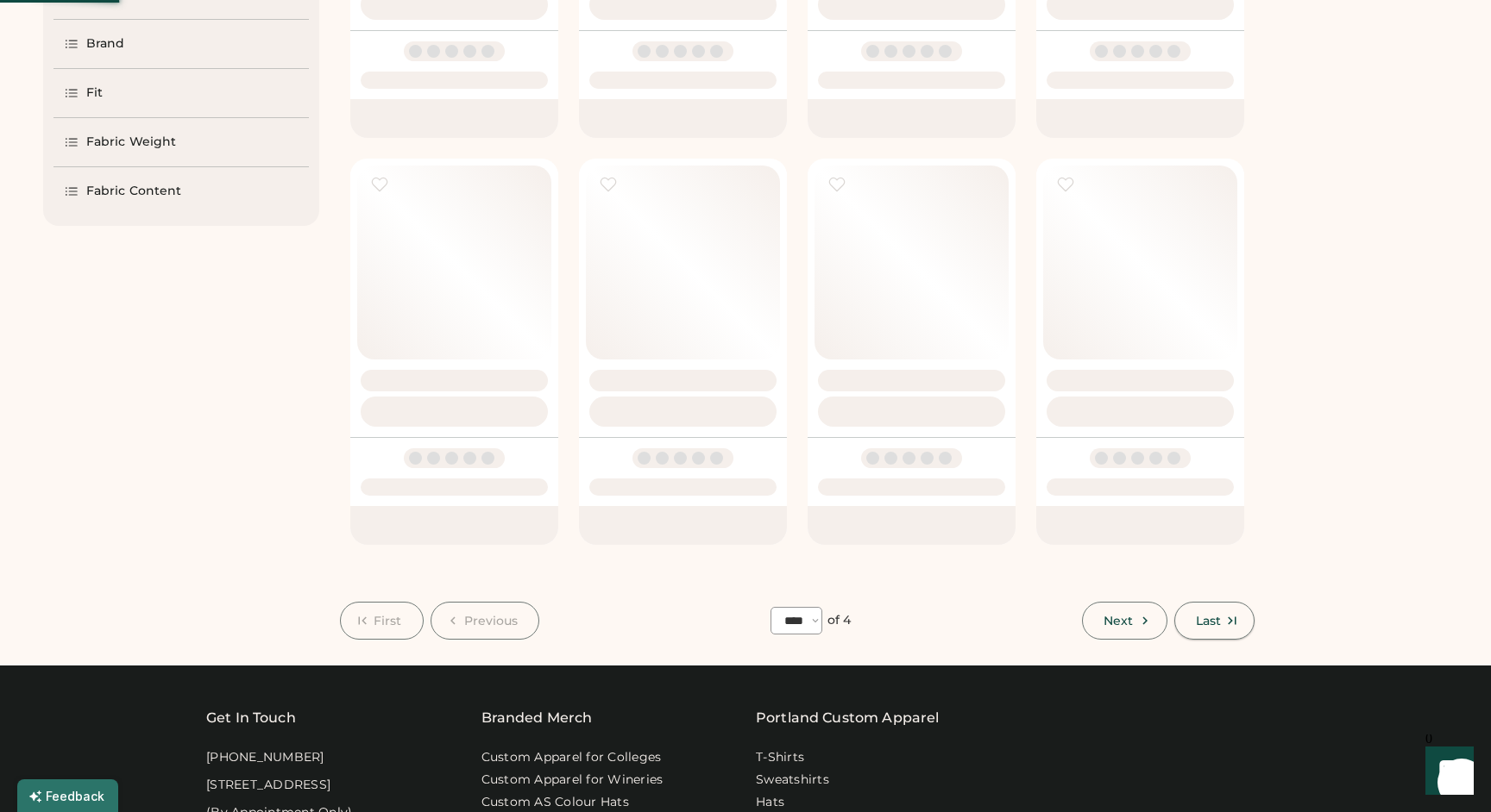
select select "*"
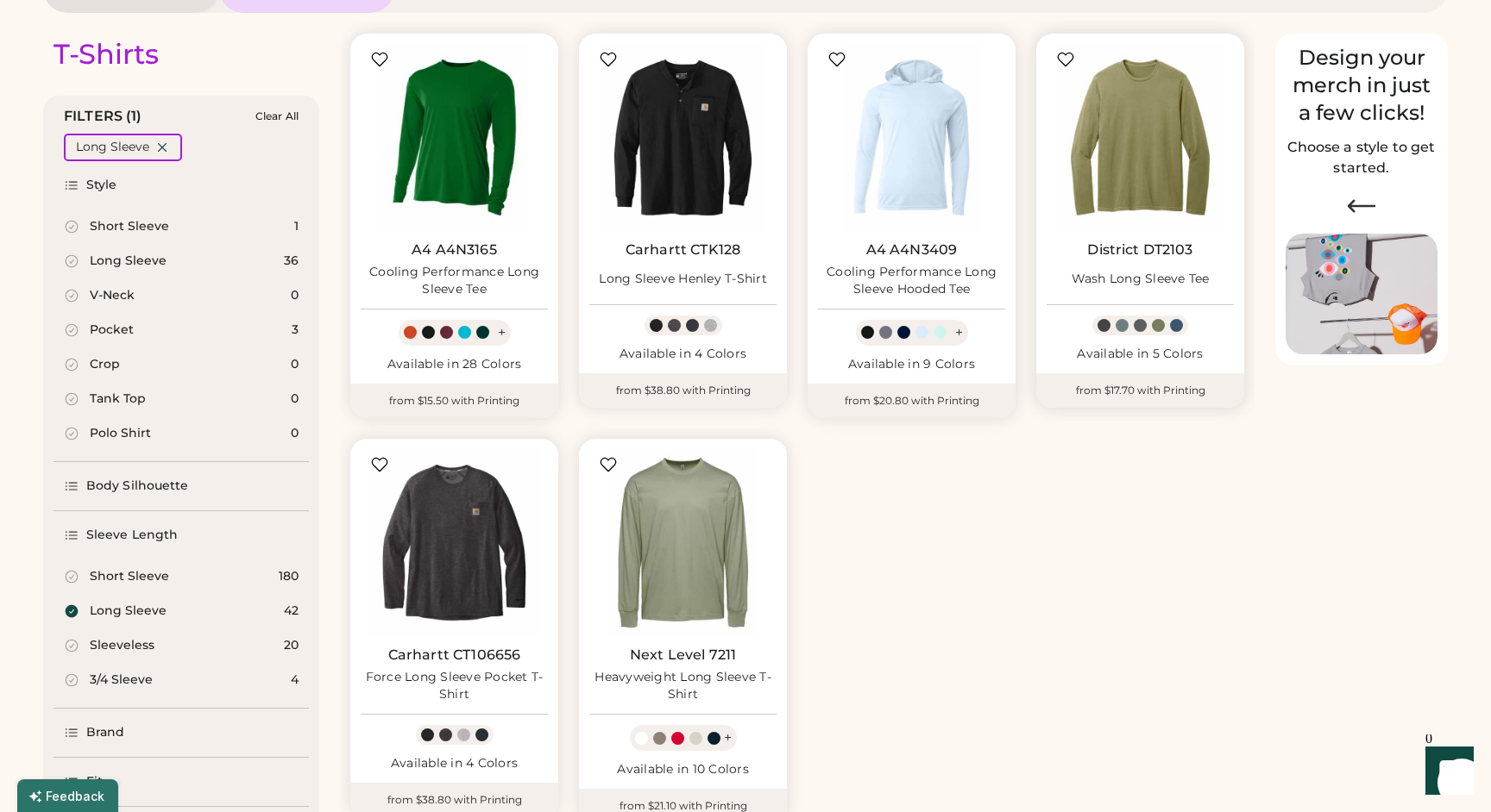
scroll to position [174, 0]
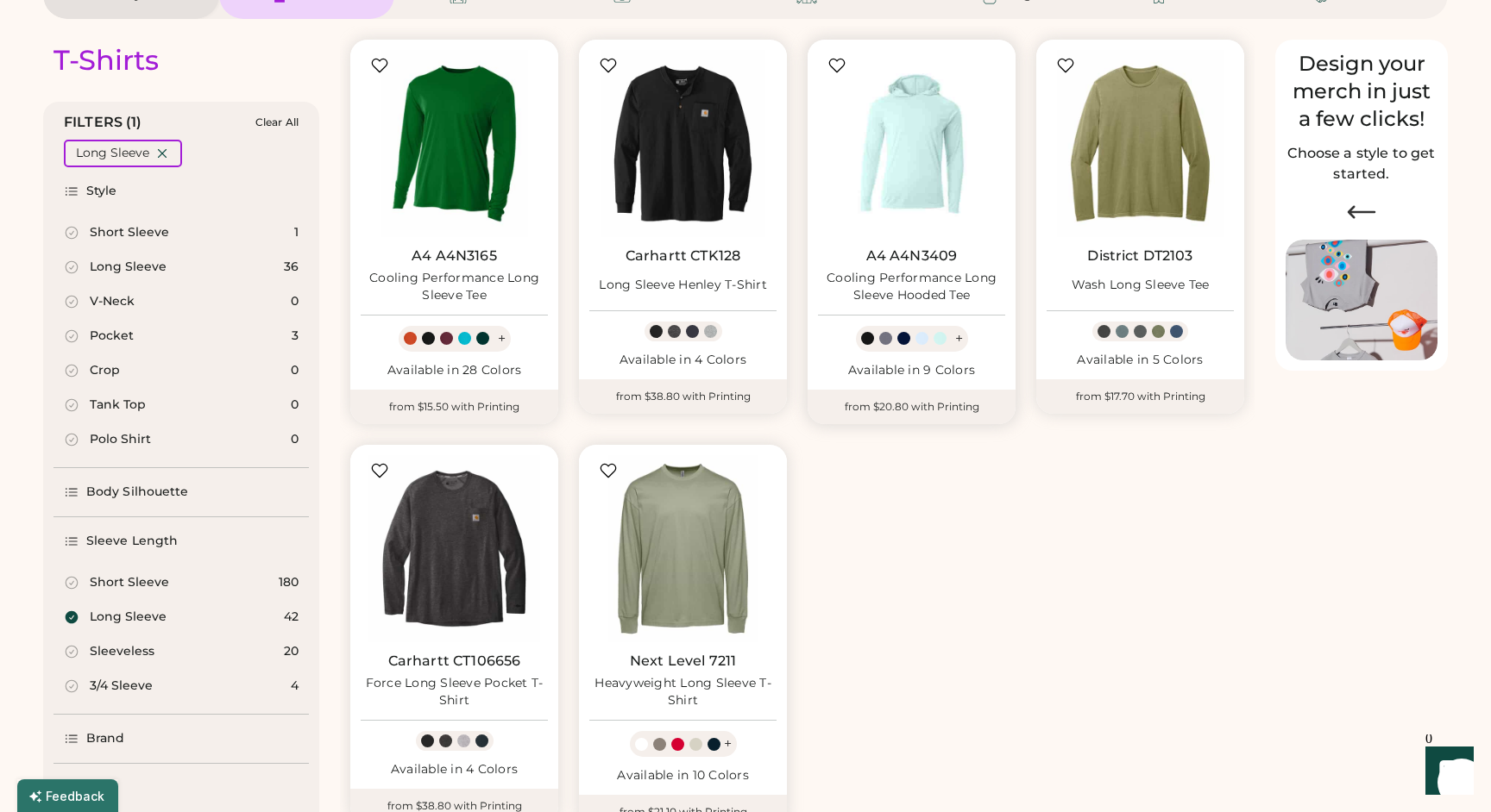
click at [925, 148] on img at bounding box center [912, 144] width 188 height 187
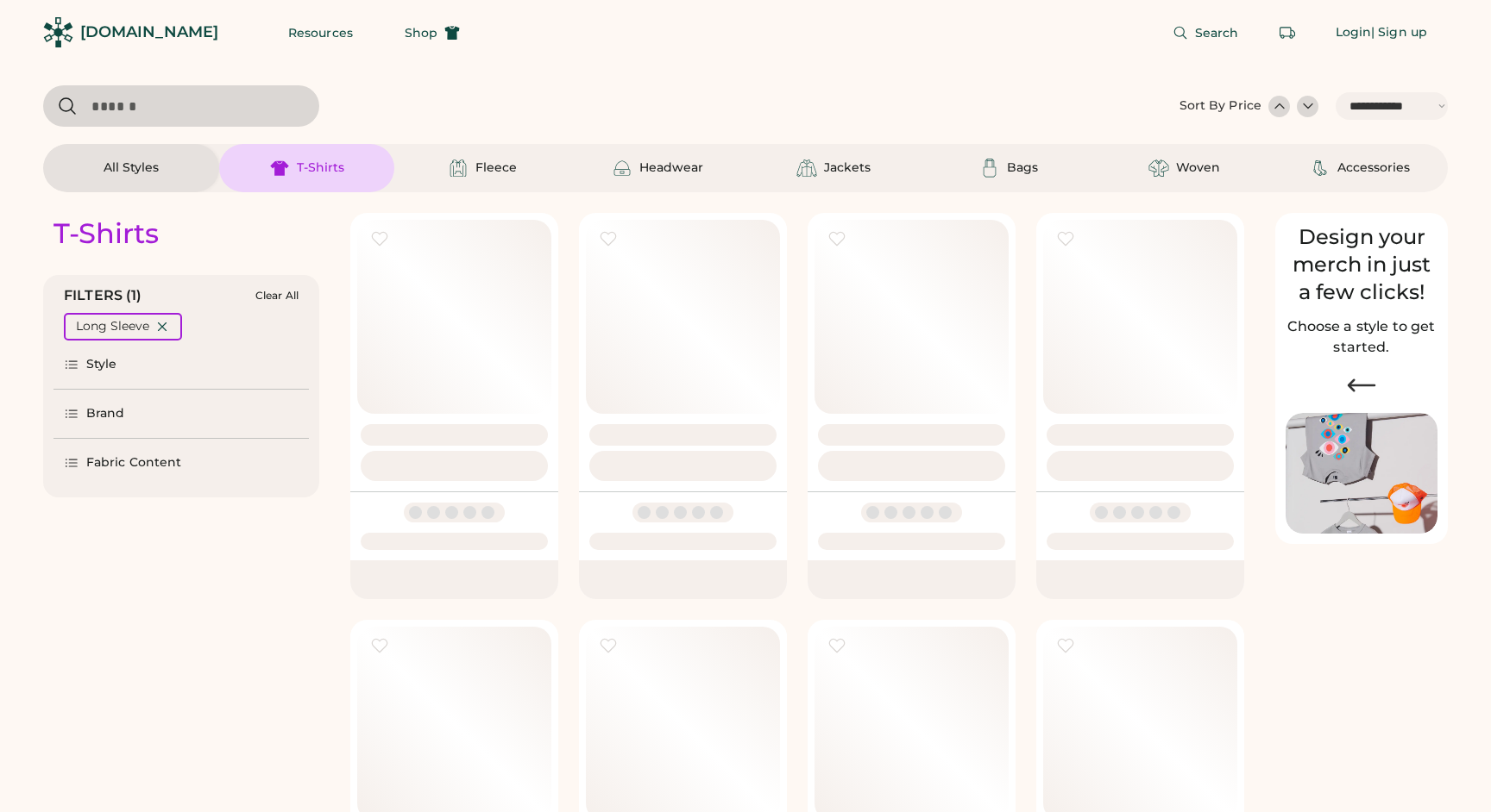
select select "*****"
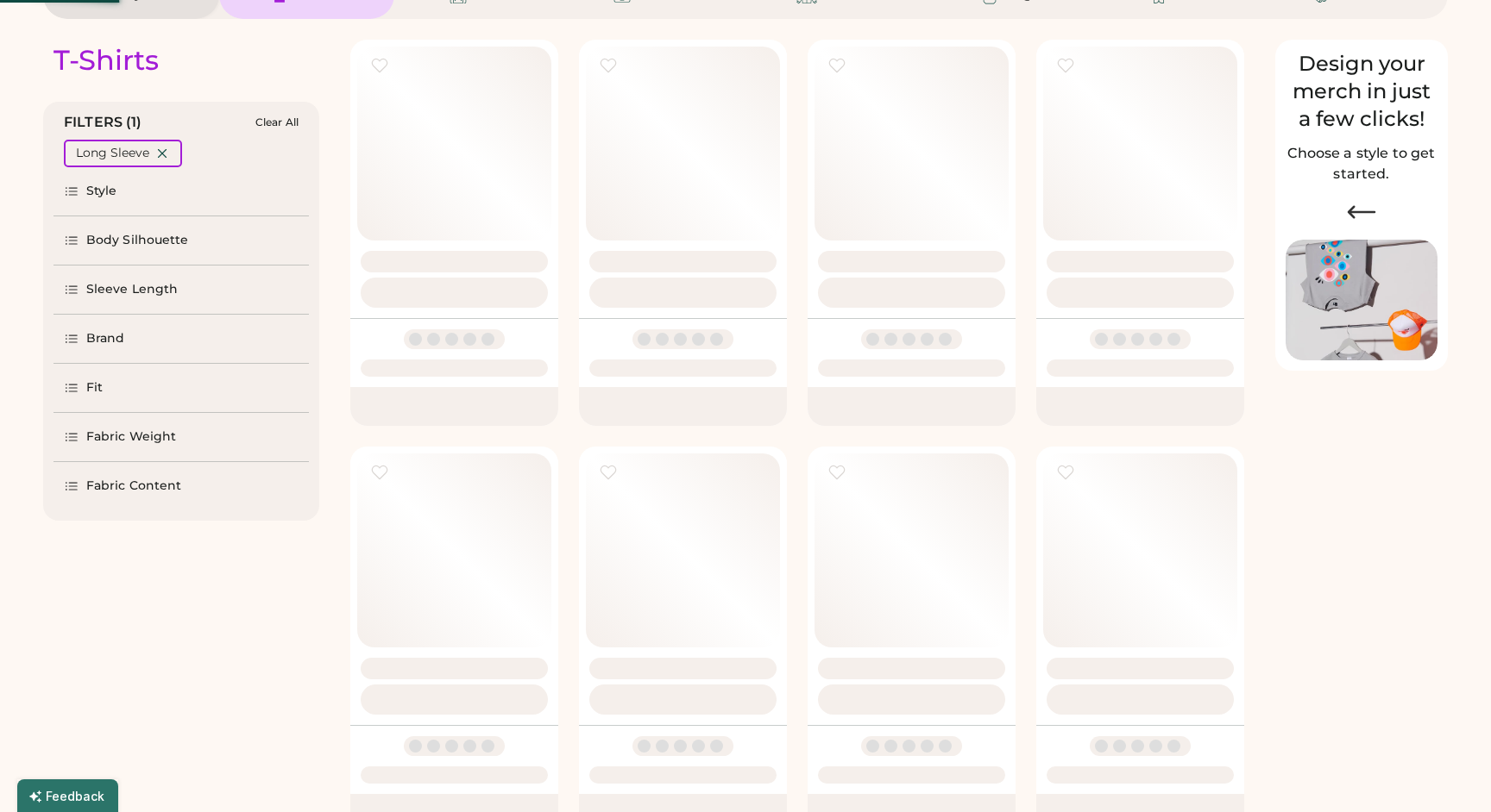
select select "*"
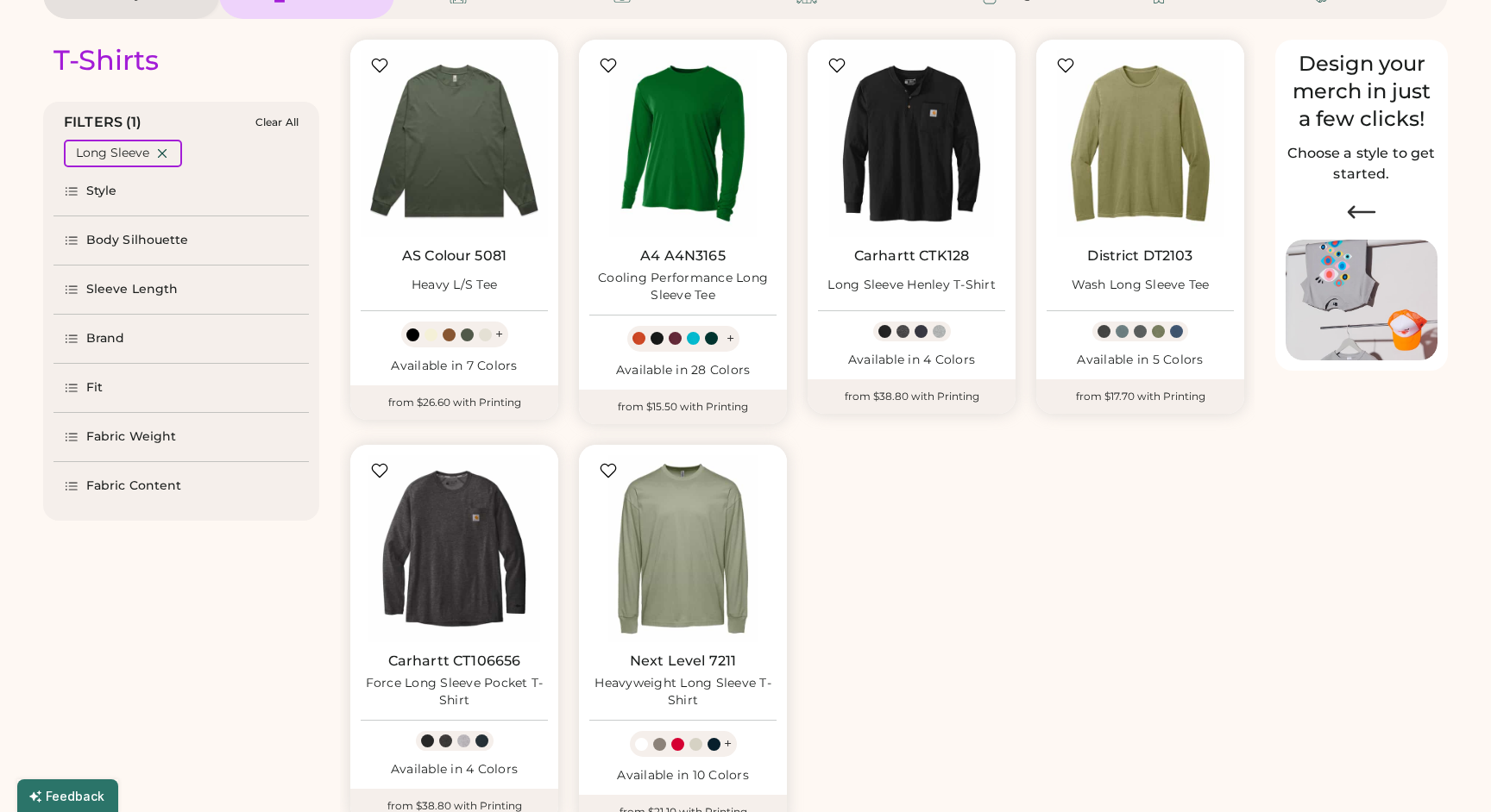
select select "*****"
select select "*"
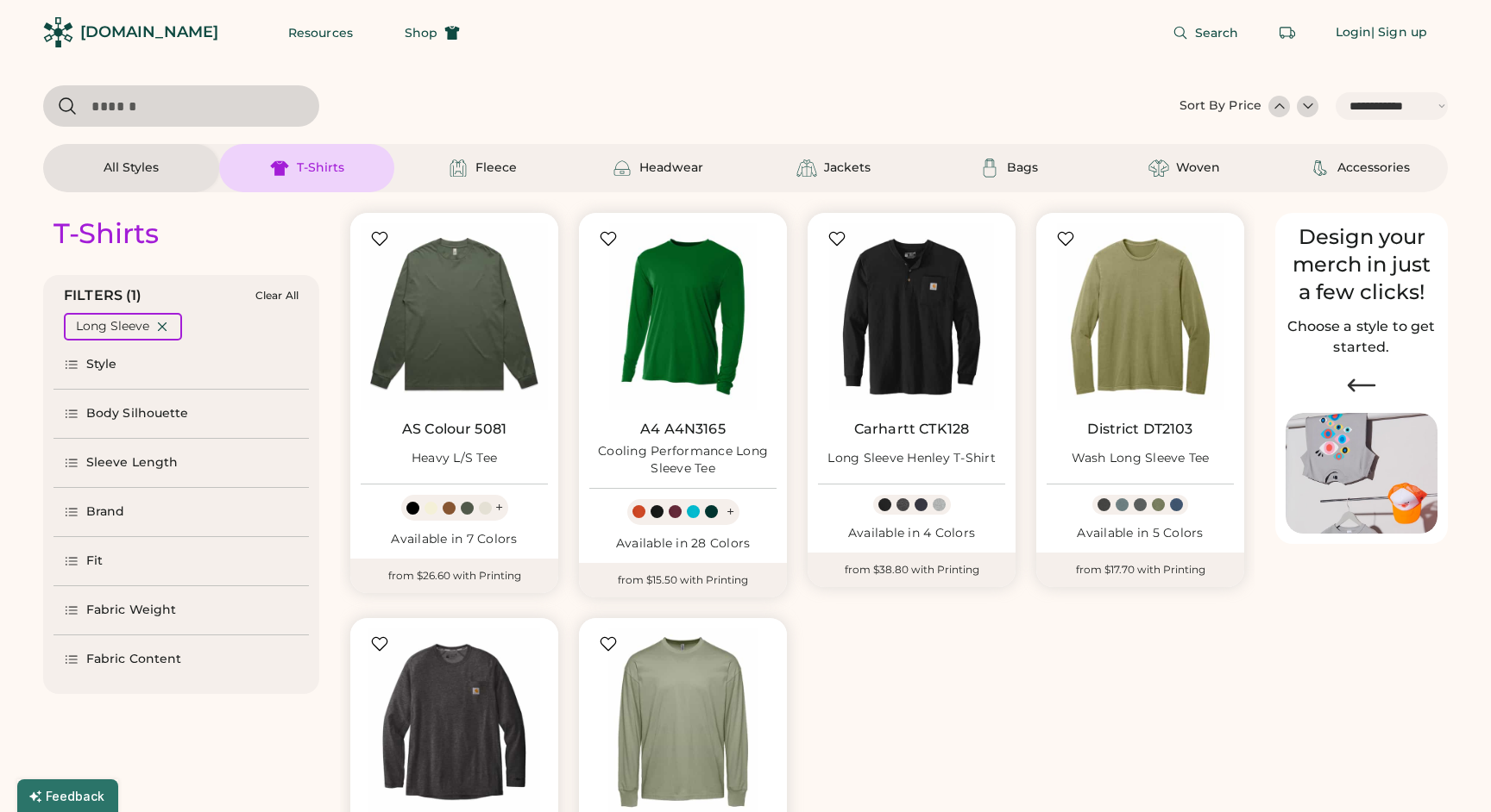
click at [149, 176] on div "All Styles" at bounding box center [131, 168] width 55 height 18
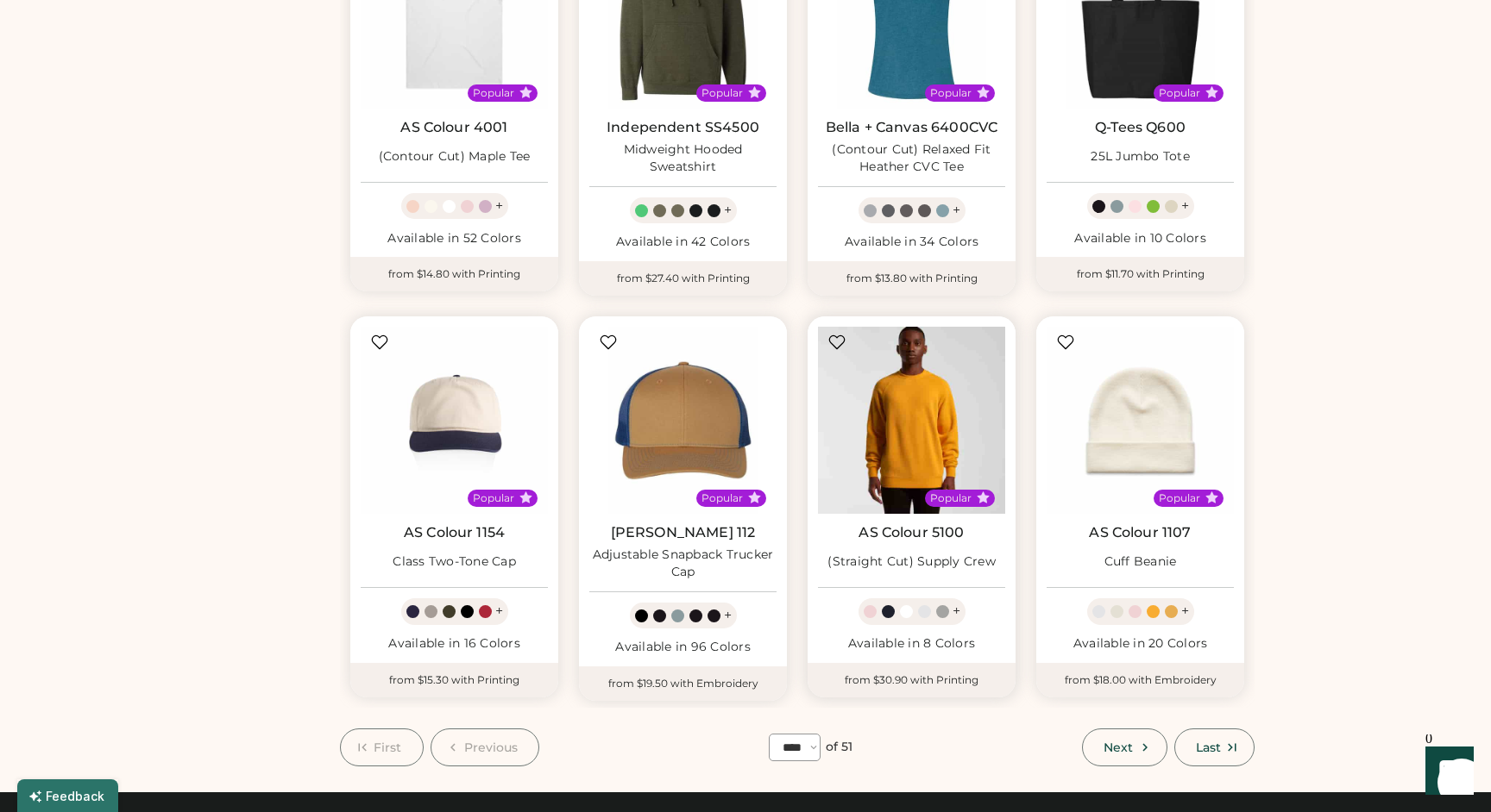
scroll to position [806, 0]
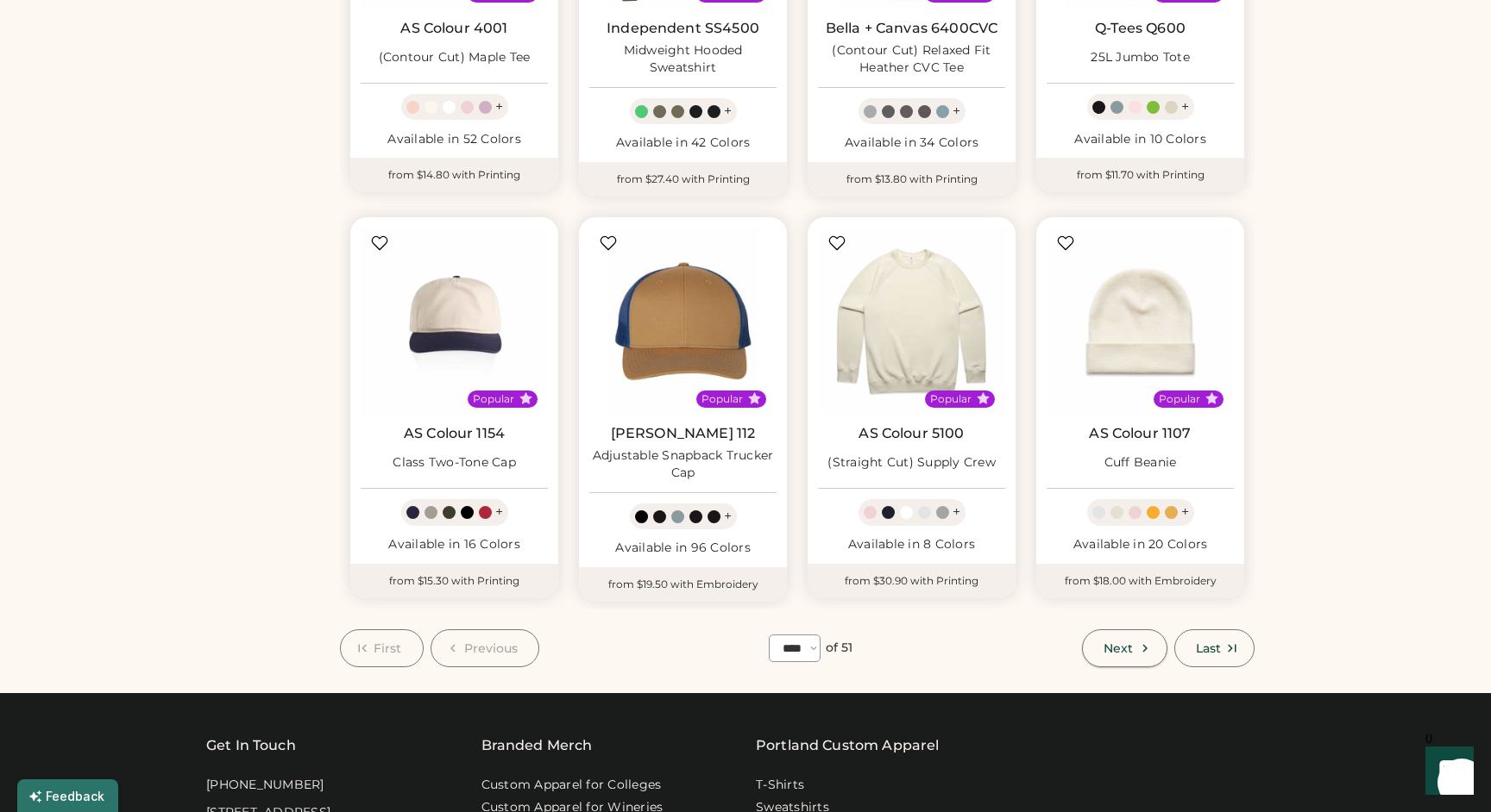
click at [1112, 642] on span "Next" at bounding box center [1118, 648] width 30 height 12
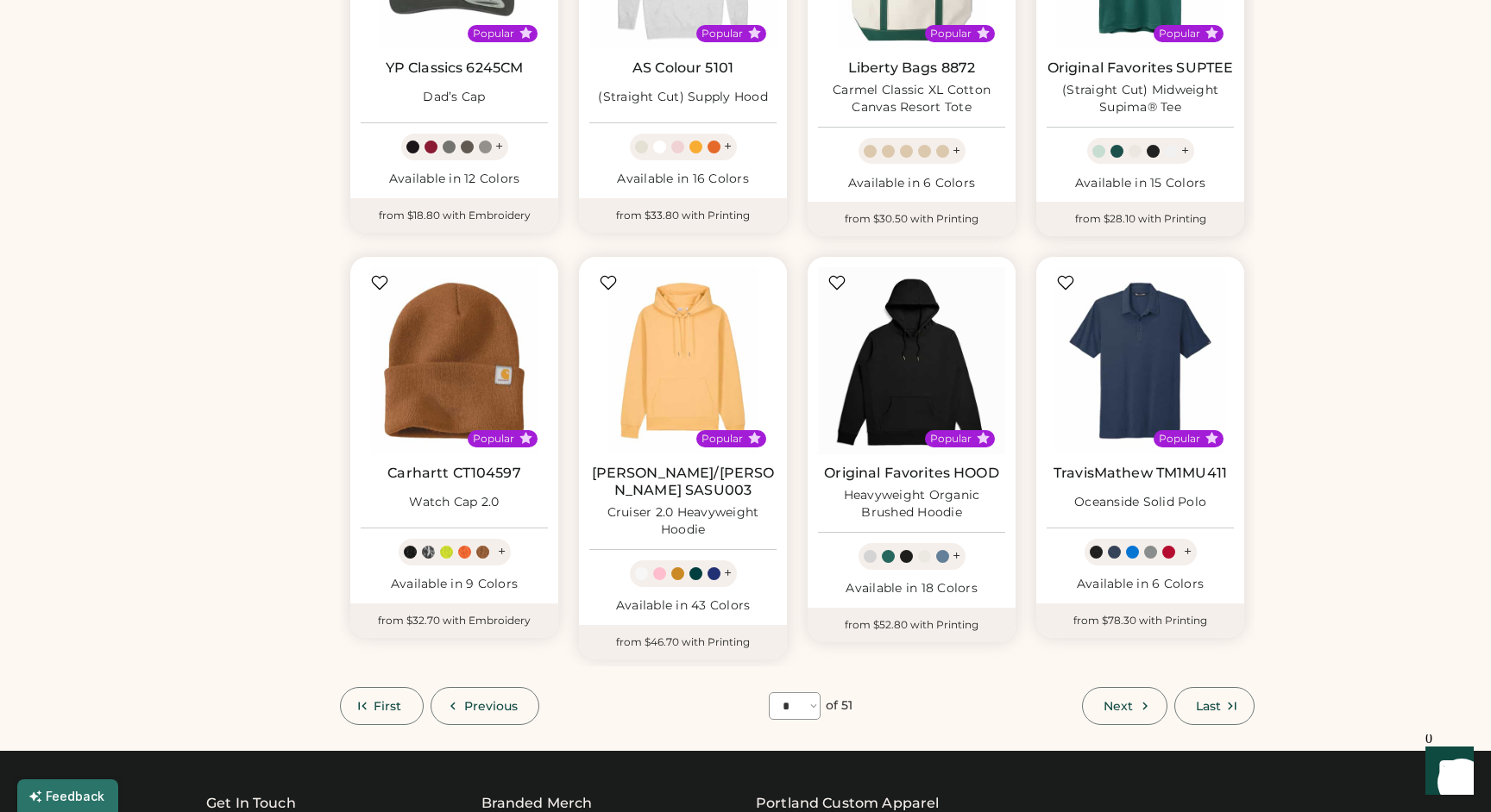
scroll to position [859, 0]
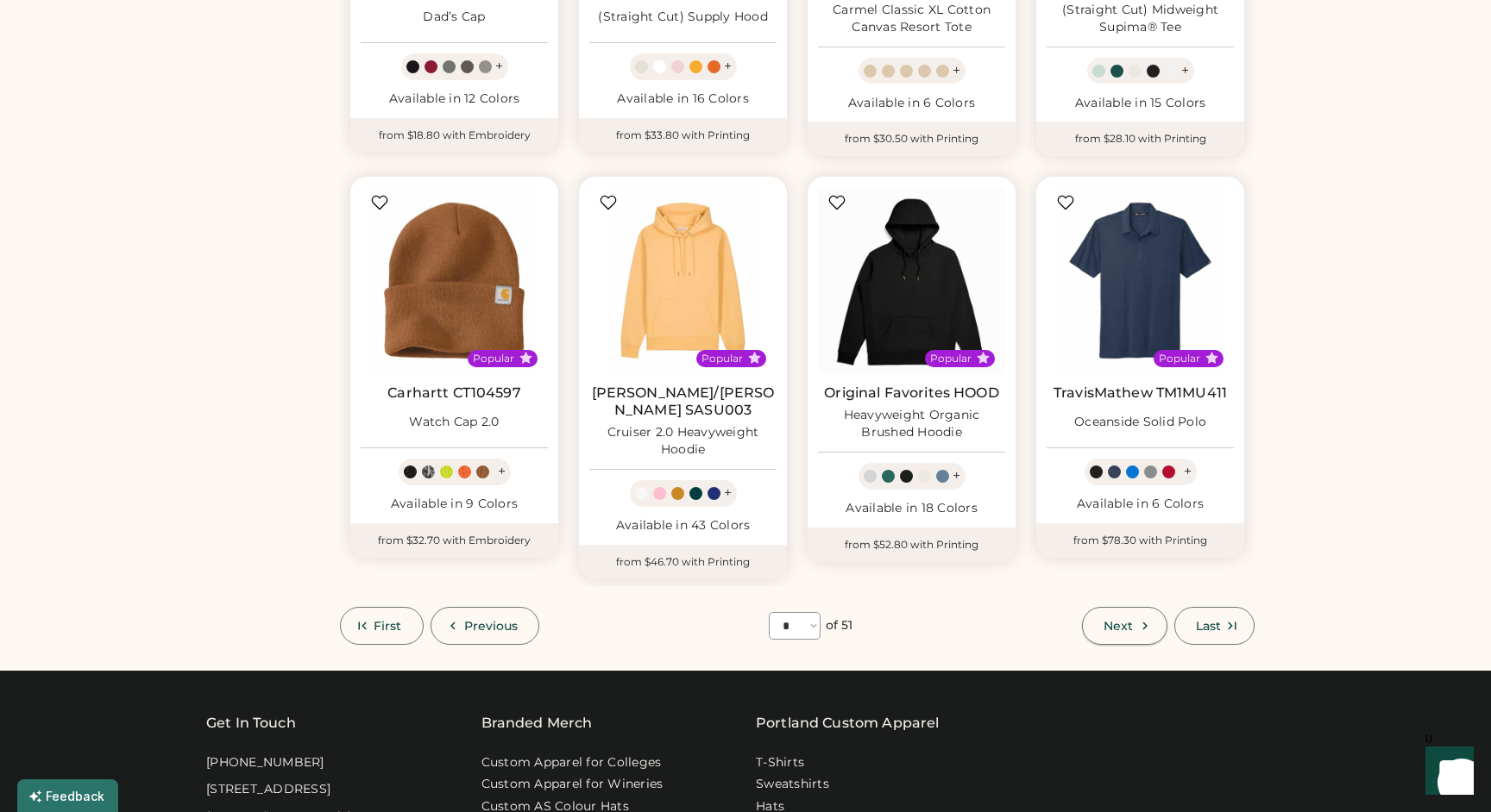
click at [1111, 620] on span "Next" at bounding box center [1118, 625] width 30 height 12
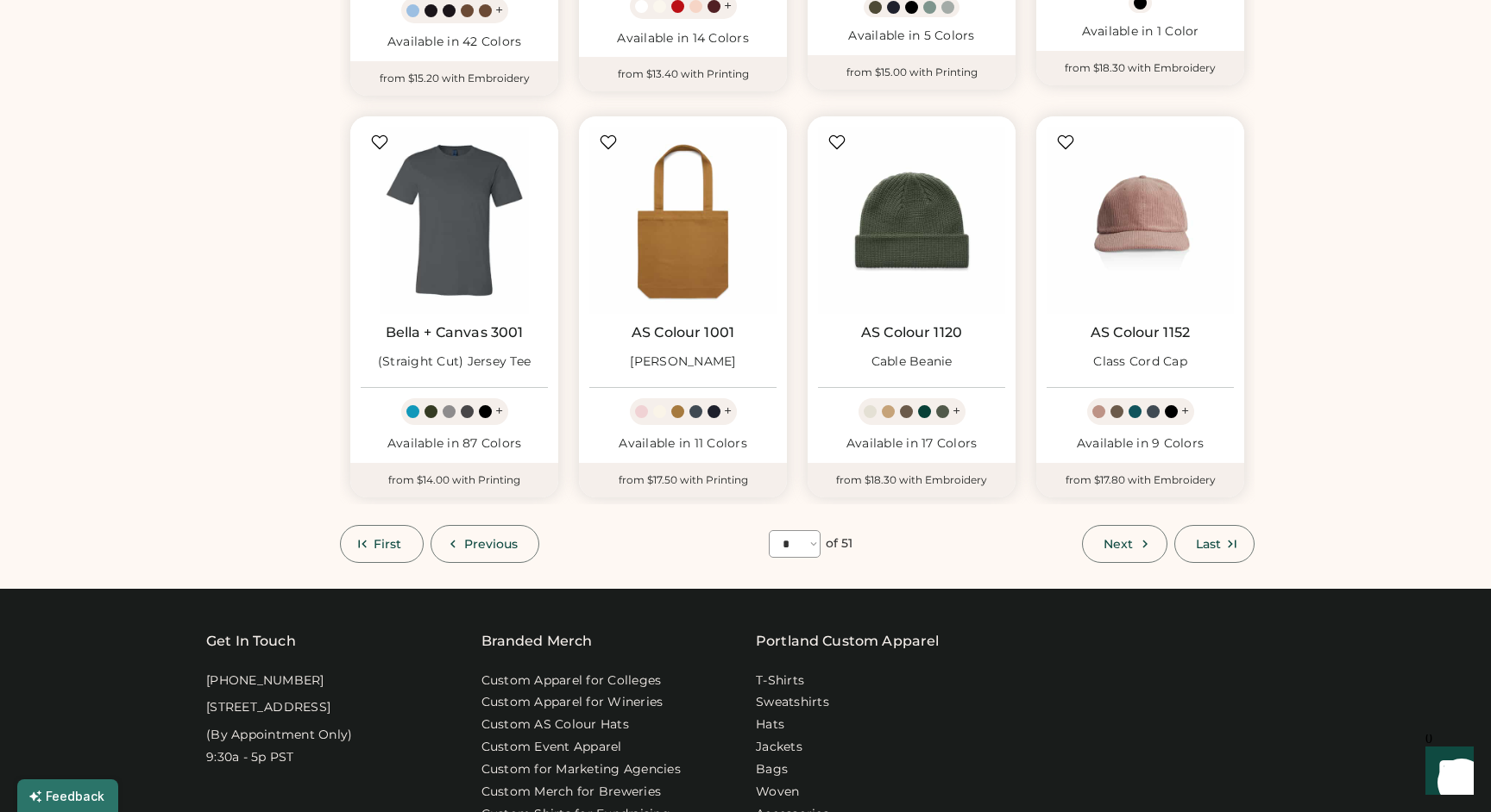
click at [1133, 538] on span "Next" at bounding box center [1118, 544] width 30 height 12
select select "*"
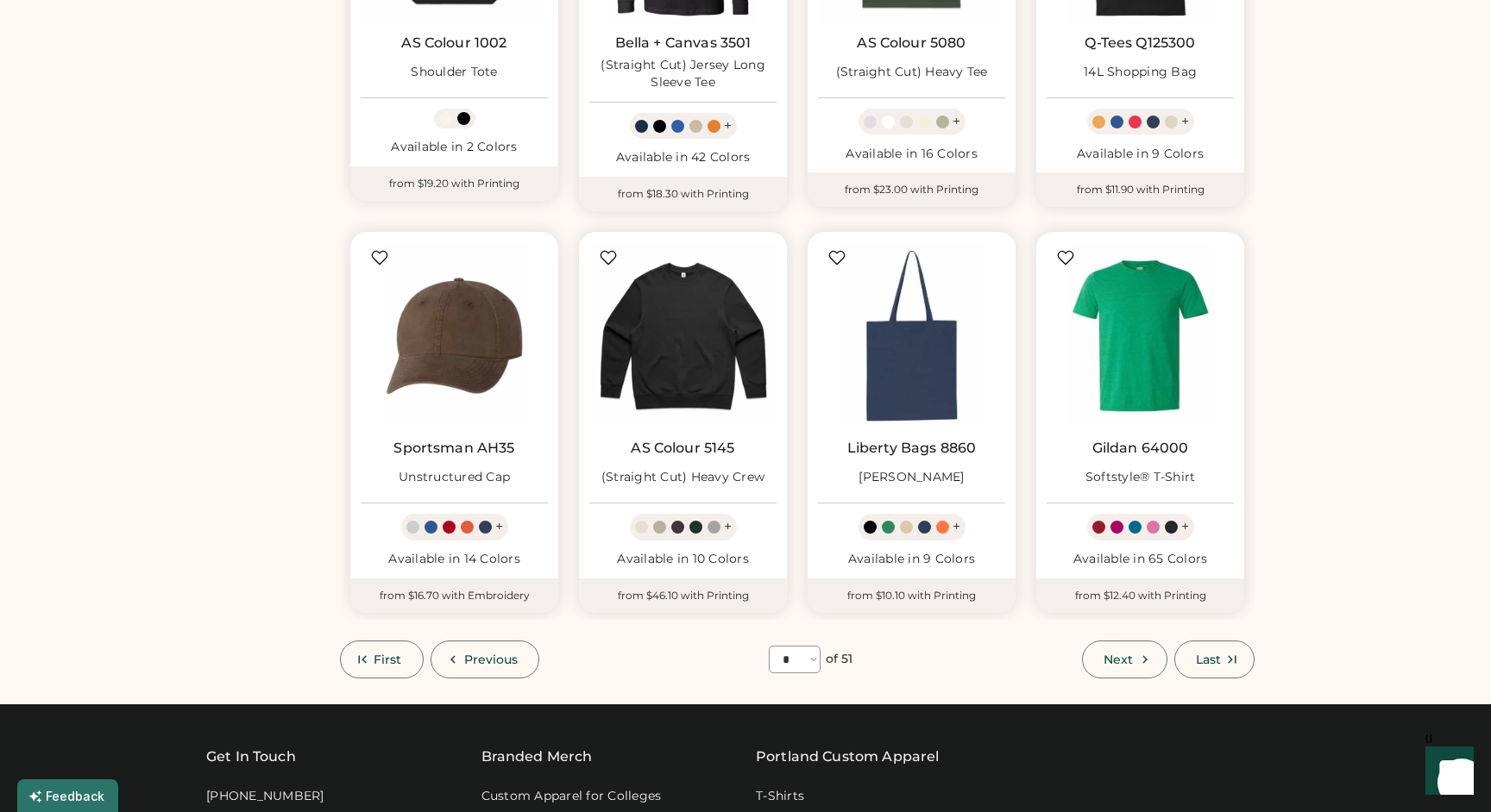
scroll to position [812, 0]
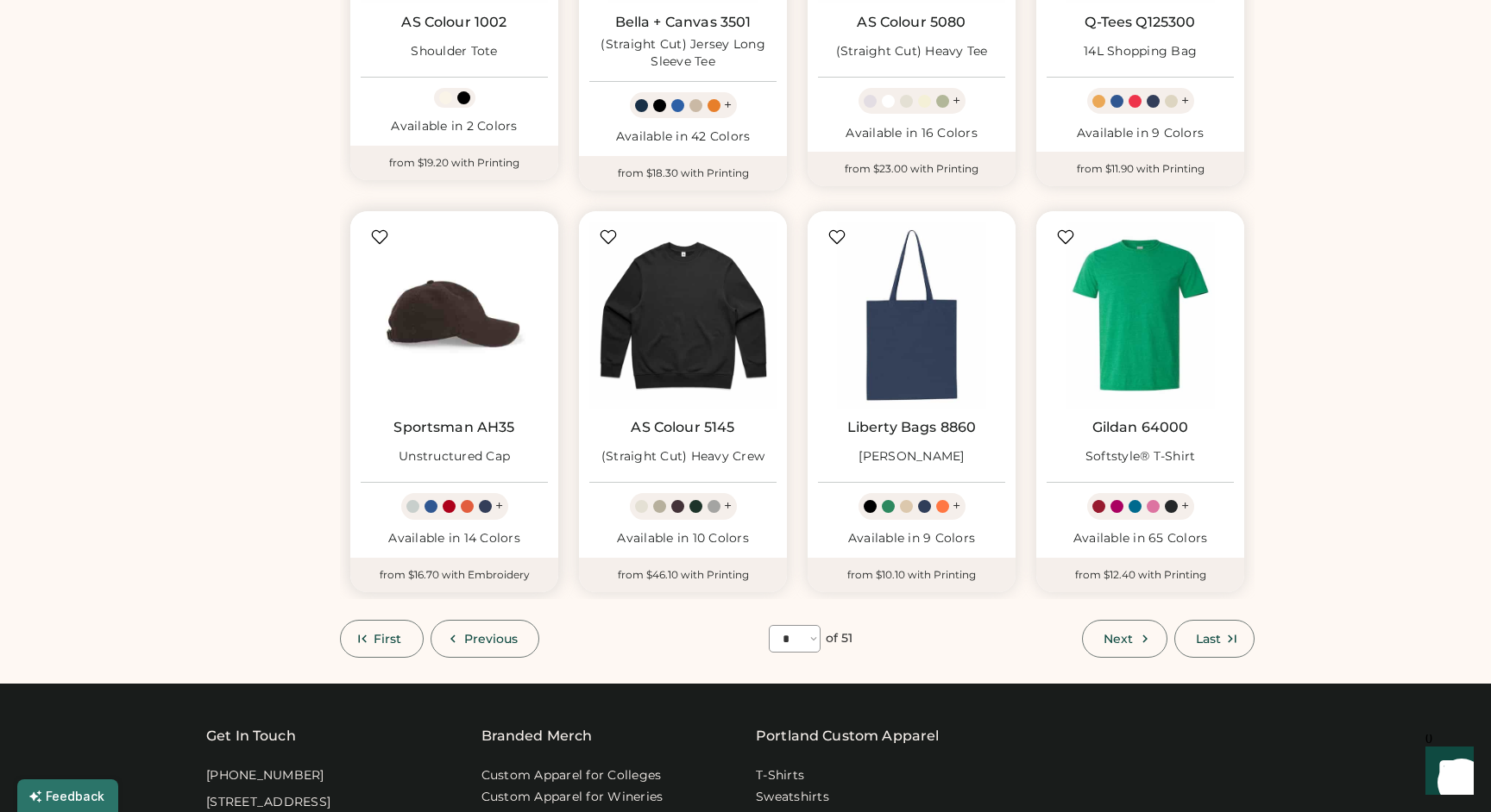
click at [439, 347] on img at bounding box center [454, 316] width 188 height 187
